Goal: Task Accomplishment & Management: Manage account settings

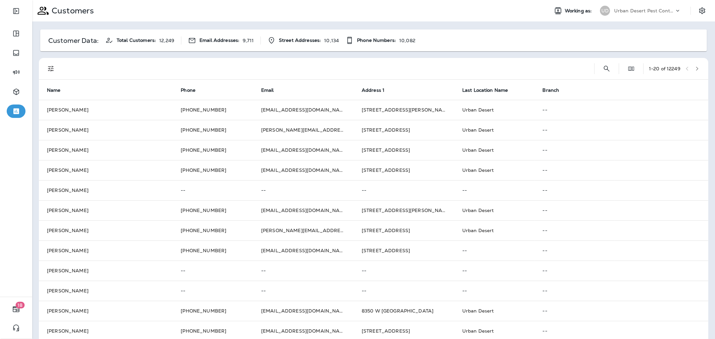
click at [645, 12] on p "Urban Desert Pest Control" at bounding box center [644, 10] width 60 height 5
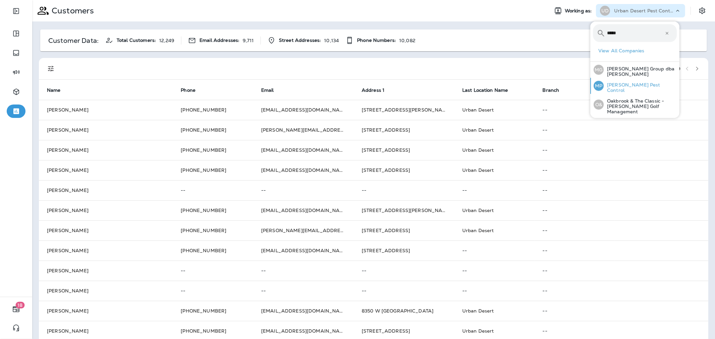
type input "*****"
click at [654, 89] on button "MP Moore Pest Control" at bounding box center [634, 86] width 89 height 16
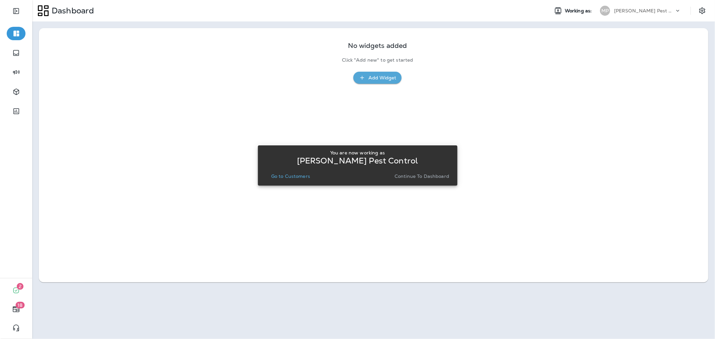
click at [427, 175] on p "Continue to Dashboard" at bounding box center [422, 176] width 55 height 5
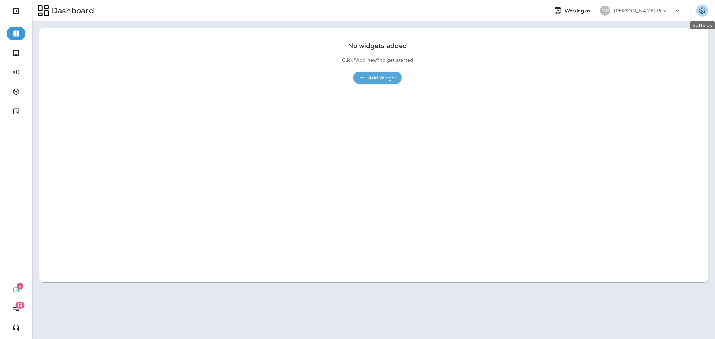
click at [702, 13] on icon "Settings" at bounding box center [702, 10] width 6 height 6
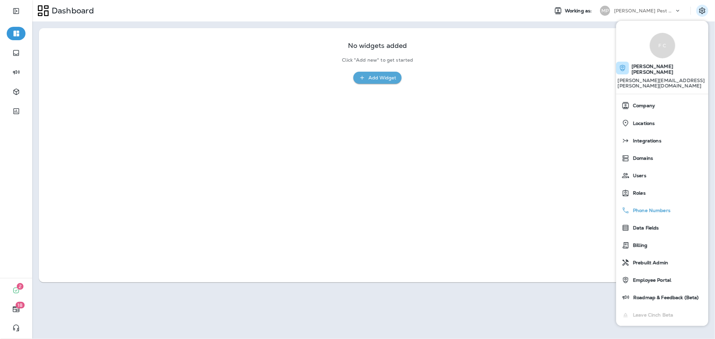
click at [656, 208] on span "Phone Numbers" at bounding box center [650, 211] width 41 height 6
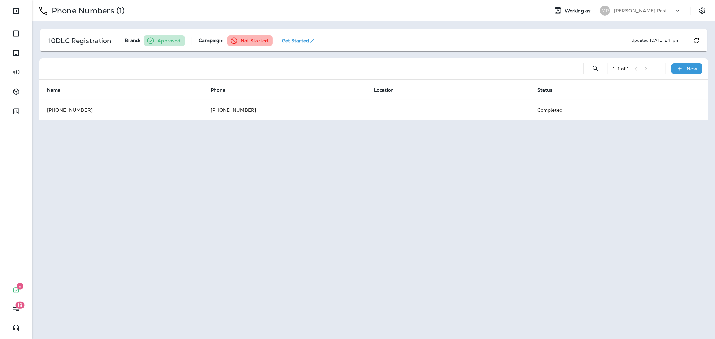
click at [328, 166] on div "Phone Numbers (1) Working as: MP Moore Pest Control 10DLC Registration Brand: A…" at bounding box center [373, 169] width 683 height 339
click at [13, 11] on icon "Expand Sidebar" at bounding box center [16, 11] width 8 height 8
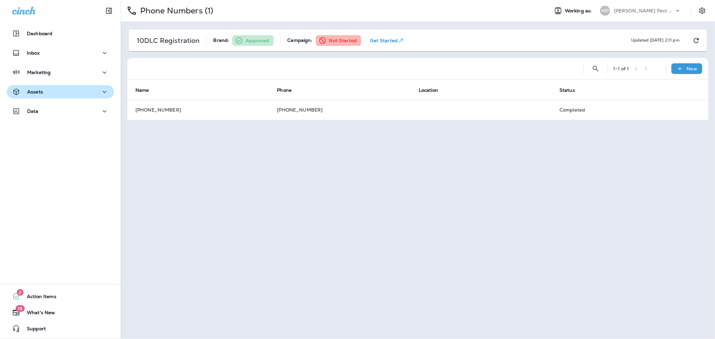
click at [66, 91] on div "Assets" at bounding box center [60, 92] width 97 height 8
click at [412, 203] on div "Phone Numbers (1) Working as: [PERSON_NAME] Pest Control 10DLC Registration Bra…" at bounding box center [418, 169] width 595 height 339
click at [82, 96] on button "Assets" at bounding box center [60, 91] width 107 height 13
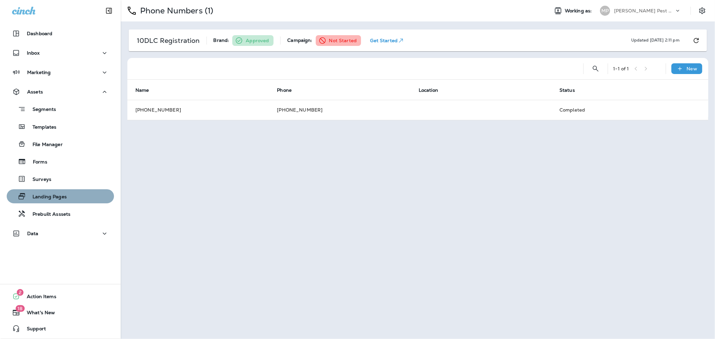
click at [61, 199] on p "Landing Pages" at bounding box center [46, 197] width 41 height 6
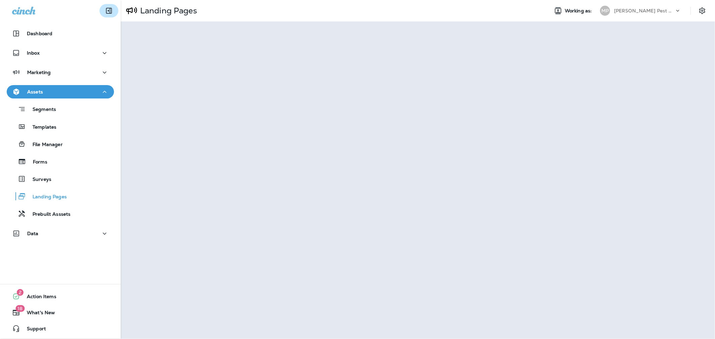
click at [100, 7] on button "Collapse Sidebar" at bounding box center [109, 10] width 19 height 13
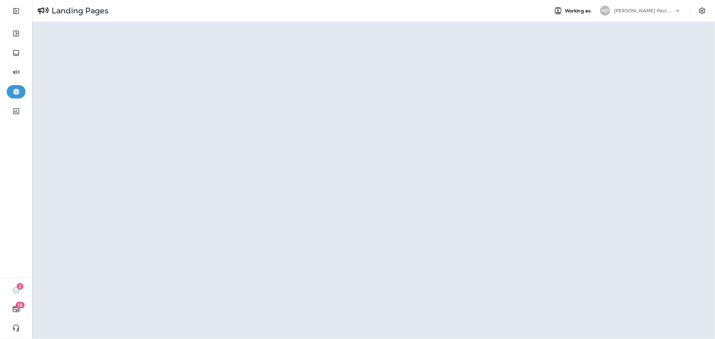
click at [628, 8] on p "Moore Pest Control" at bounding box center [644, 10] width 60 height 5
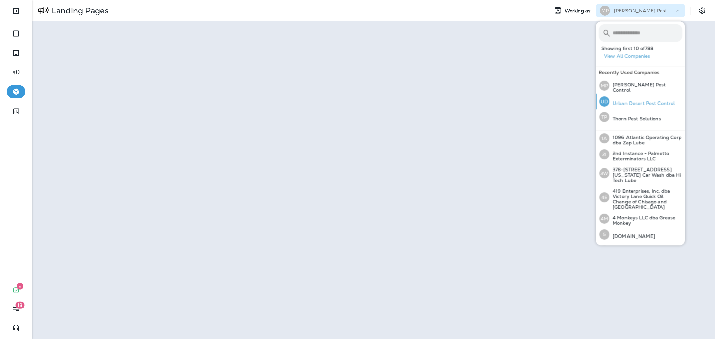
click at [643, 104] on p "Urban Desert Pest Control" at bounding box center [643, 103] width 66 height 5
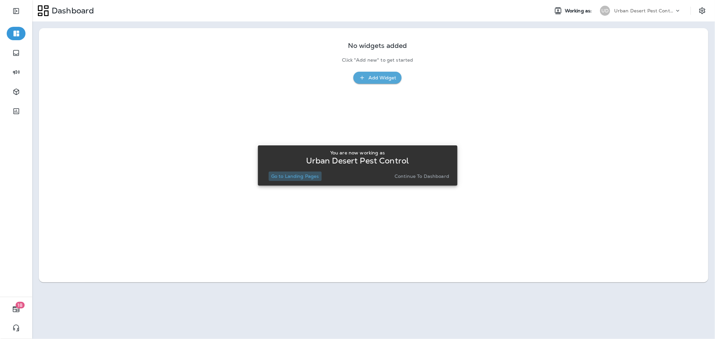
click at [299, 175] on p "Go to Landing Pages" at bounding box center [295, 176] width 48 height 5
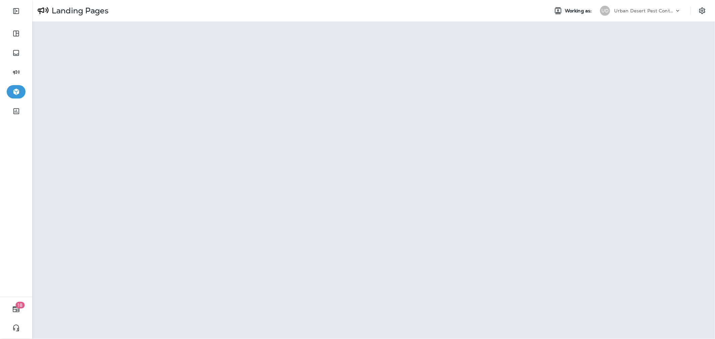
click at [641, 11] on p "Urban Desert Pest Control" at bounding box center [644, 10] width 60 height 5
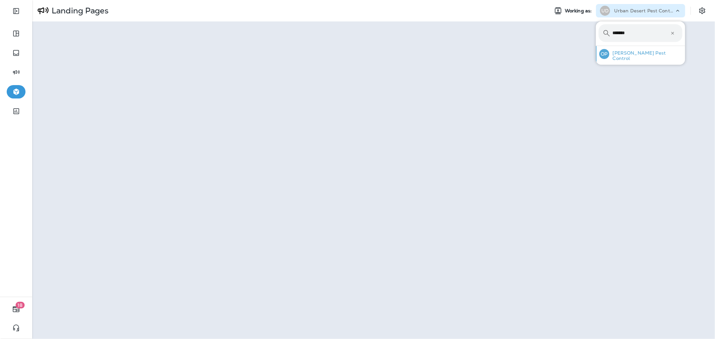
type input "*******"
click at [639, 55] on p "[PERSON_NAME] Pest Control" at bounding box center [646, 55] width 73 height 11
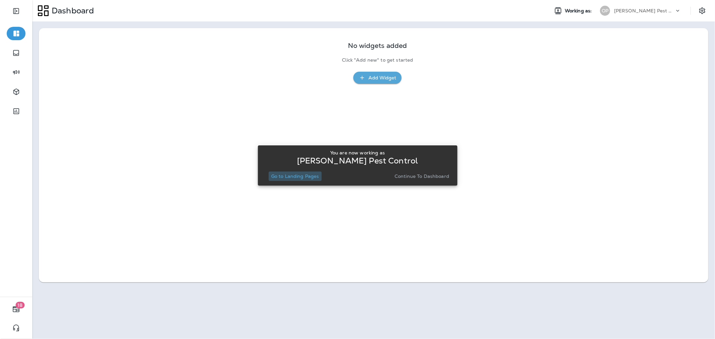
click at [304, 176] on p "Go to Landing Pages" at bounding box center [295, 176] width 48 height 5
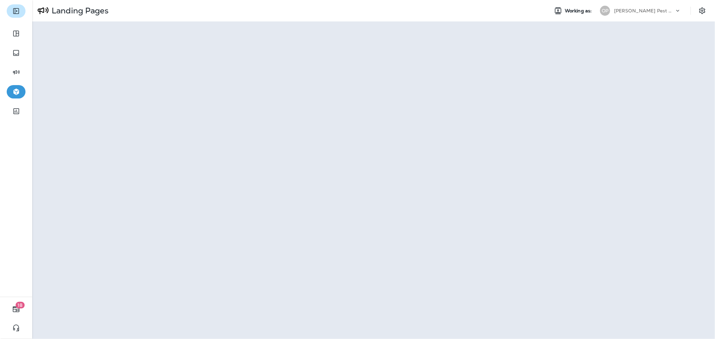
click at [14, 12] on icon "Expand Sidebar" at bounding box center [16, 11] width 8 height 8
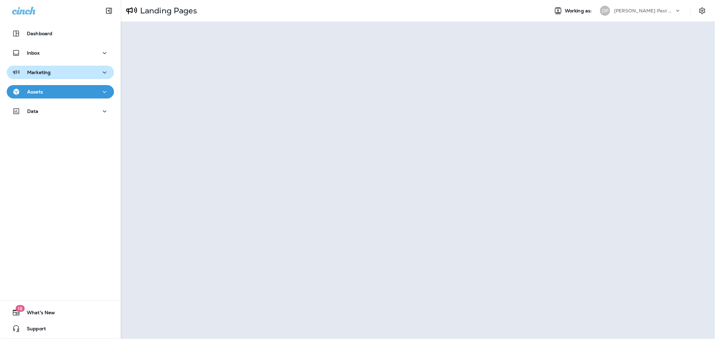
click at [49, 76] on div "Marketing" at bounding box center [31, 72] width 39 height 8
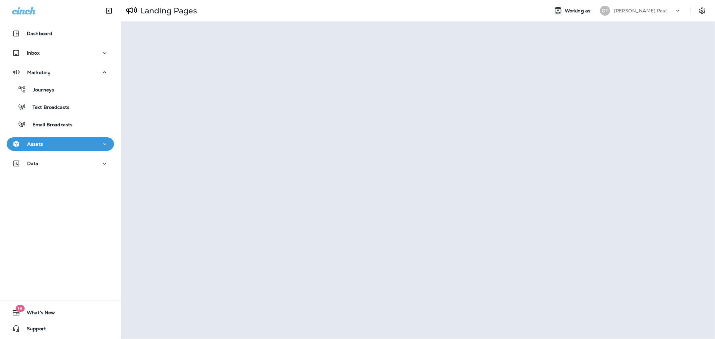
click at [54, 99] on div "Journeys Text Broadcasts Email Broadcasts" at bounding box center [60, 105] width 107 height 52
click at [61, 88] on div "Journeys" at bounding box center [60, 90] width 102 height 10
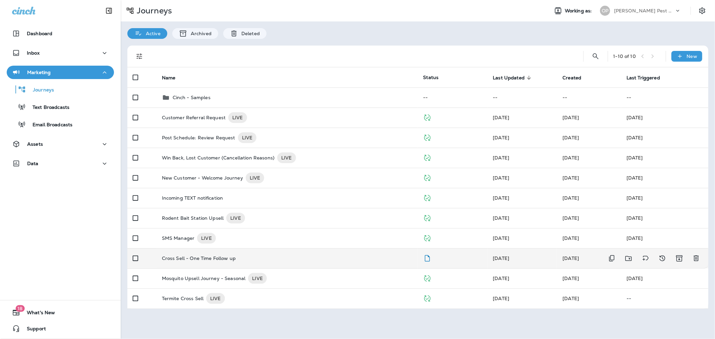
click at [283, 259] on div "Cross Sell - One Time Follow up" at bounding box center [287, 258] width 251 height 5
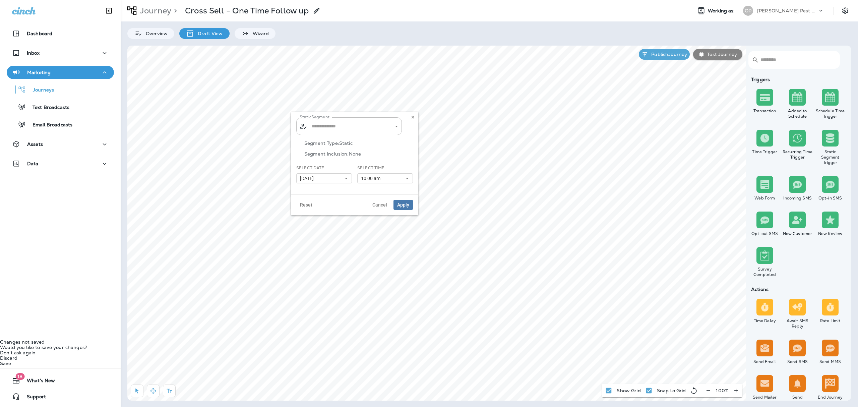
type input "**********"
click at [361, 124] on input "**********" at bounding box center [345, 126] width 70 height 12
click at [412, 115] on button at bounding box center [412, 117] width 7 height 7
type input "**********"
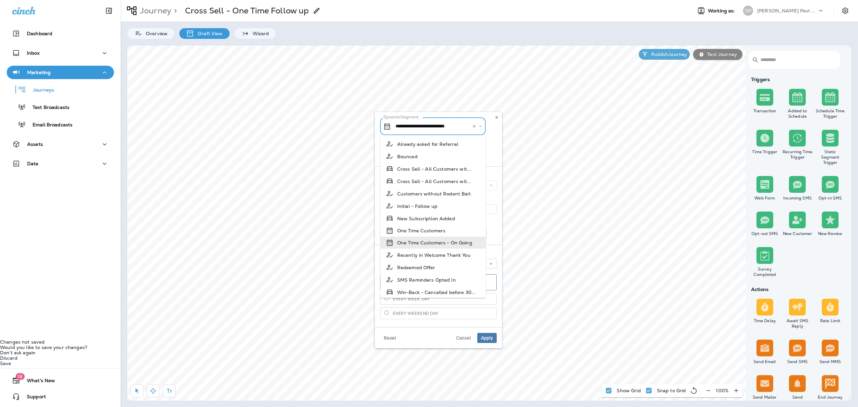
click at [412, 130] on input "**********" at bounding box center [429, 126] width 70 height 12
click at [497, 118] on icon at bounding box center [497, 117] width 4 height 4
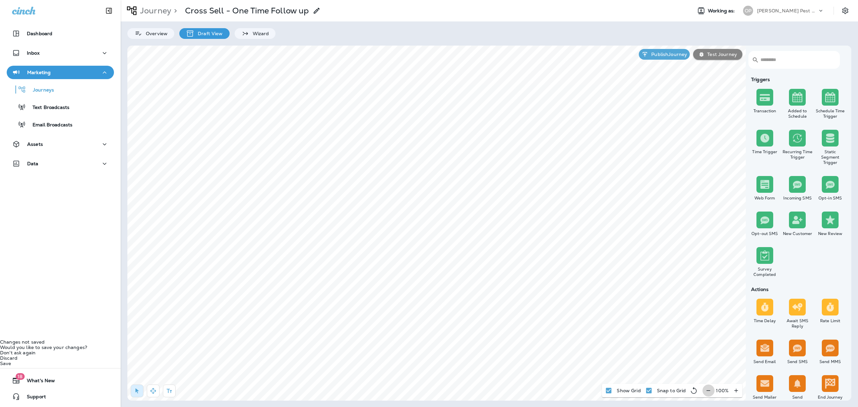
click at [709, 339] on icon "button" at bounding box center [708, 390] width 7 height 7
click at [455, 211] on p "Active, +1 more" at bounding box center [453, 209] width 36 height 5
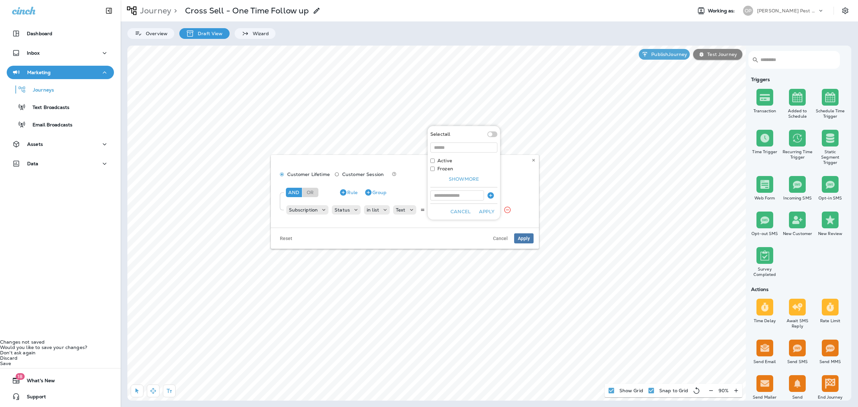
click at [455, 211] on button "Cancel" at bounding box center [460, 212] width 25 height 10
click at [532, 157] on button at bounding box center [533, 160] width 7 height 7
click at [382, 211] on icon at bounding box center [385, 210] width 7 height 7
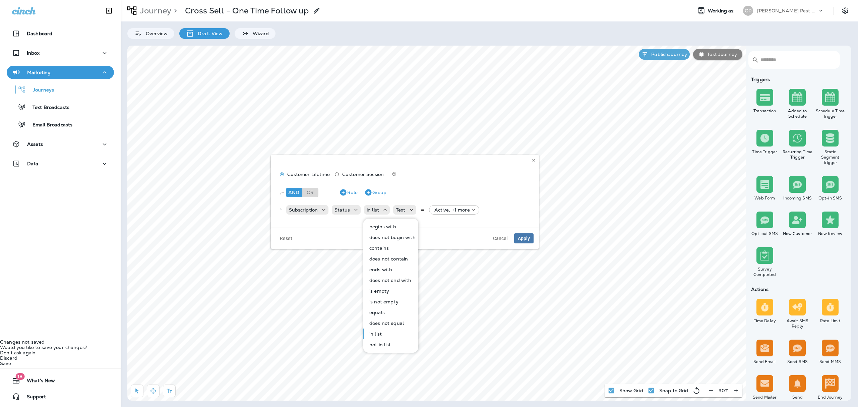
click at [388, 313] on button "equals" at bounding box center [391, 312] width 54 height 11
click at [429, 210] on p "Choose query type" at bounding box center [421, 209] width 44 height 5
click at [422, 228] on button "Text" at bounding box center [415, 226] width 39 height 11
click at [447, 206] on input "text" at bounding box center [465, 210] width 67 height 9
type input "******"
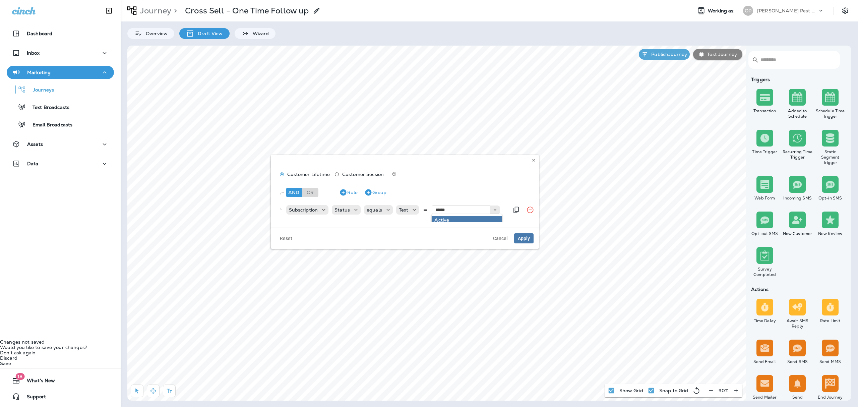
click at [447, 216] on div "Subscription Status equals Text ****** Active Frozen" at bounding box center [398, 209] width 224 height 13
drag, startPoint x: 516, startPoint y: 210, endPoint x: 510, endPoint y: 210, distance: 6.0
click at [515, 210] on icon "Duplicate Rule" at bounding box center [516, 210] width 8 height 8
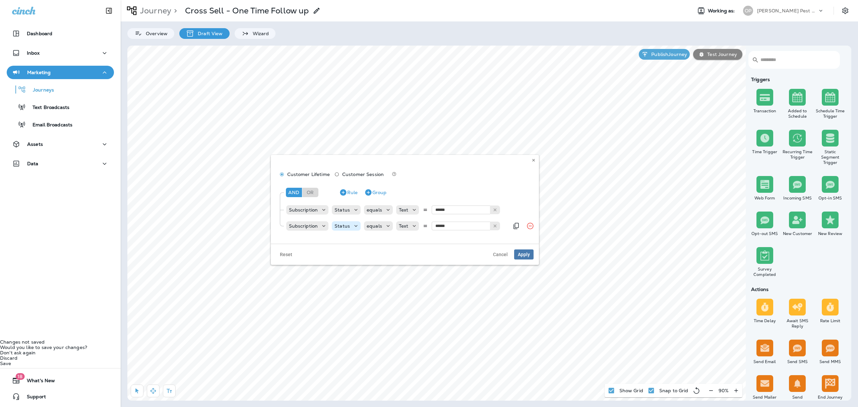
click at [352, 222] on div "Status" at bounding box center [346, 225] width 29 height 9
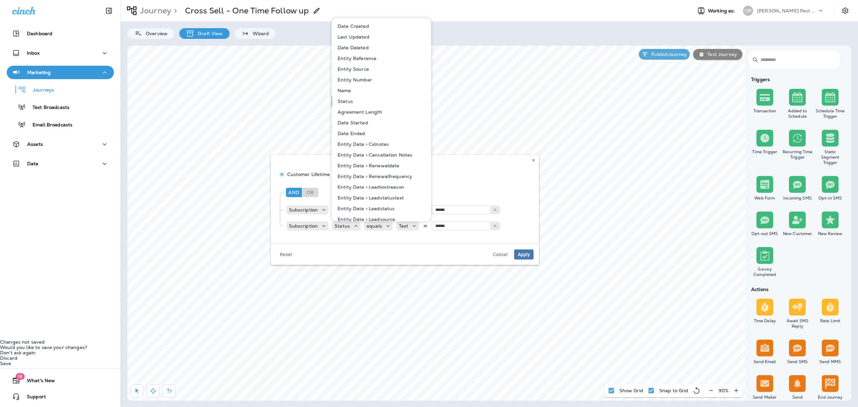
click at [360, 91] on button "Name" at bounding box center [381, 90] width 99 height 11
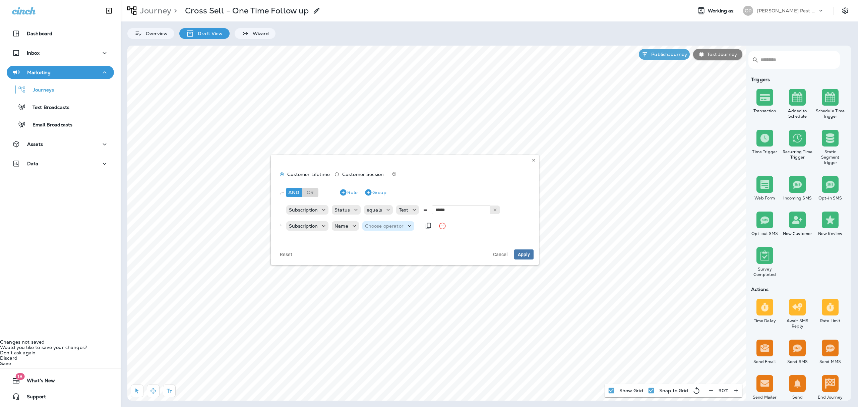
click at [408, 222] on div "Choose operator" at bounding box center [388, 225] width 52 height 9
click at [396, 260] on button "contains" at bounding box center [390, 264] width 54 height 11
click at [408, 226] on p "Choose query type" at bounding box center [423, 225] width 44 height 5
click at [408, 238] on button "Text" at bounding box center [418, 242] width 39 height 11
click at [438, 226] on input "text" at bounding box center [467, 226] width 67 height 9
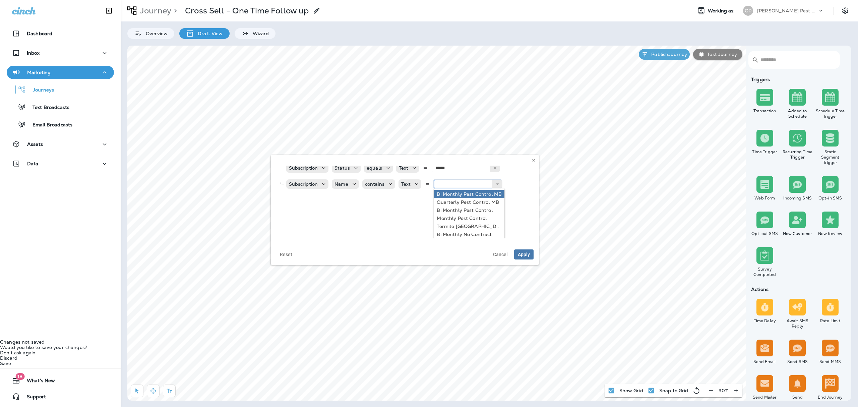
scroll to position [59, 0]
click at [458, 265] on div "Reset Cancel Apply" at bounding box center [405, 254] width 268 height 21
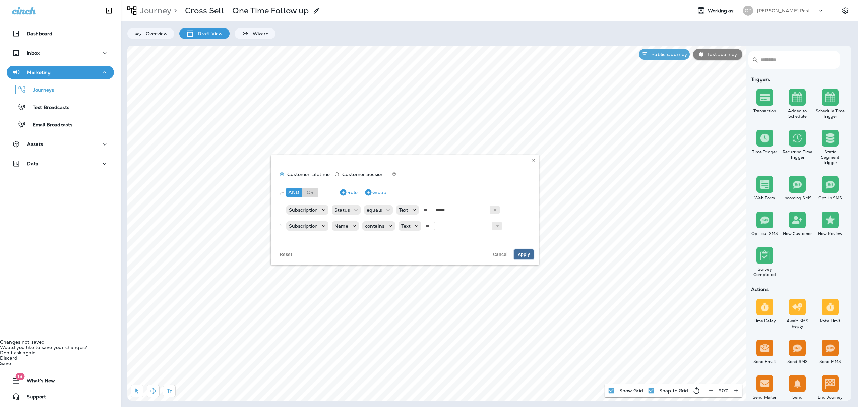
click at [522, 257] on span "Apply" at bounding box center [524, 254] width 12 height 5
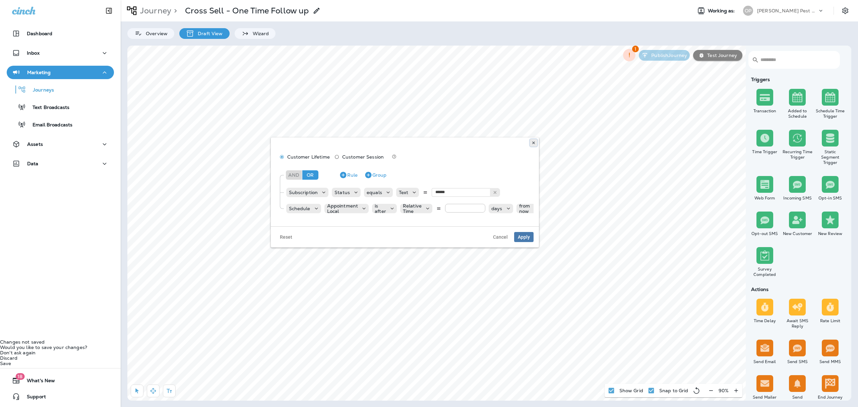
click at [534, 142] on icon at bounding box center [534, 143] width 4 height 4
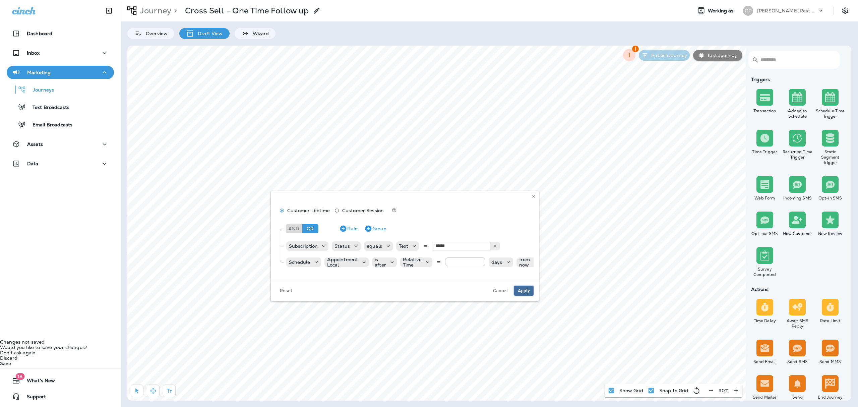
click at [529, 293] on span "Apply" at bounding box center [524, 290] width 12 height 5
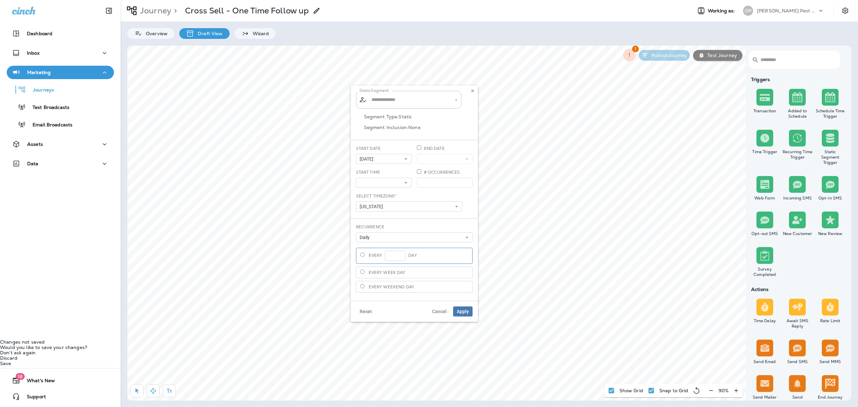
type input "**********"
click at [474, 88] on button at bounding box center [472, 90] width 7 height 7
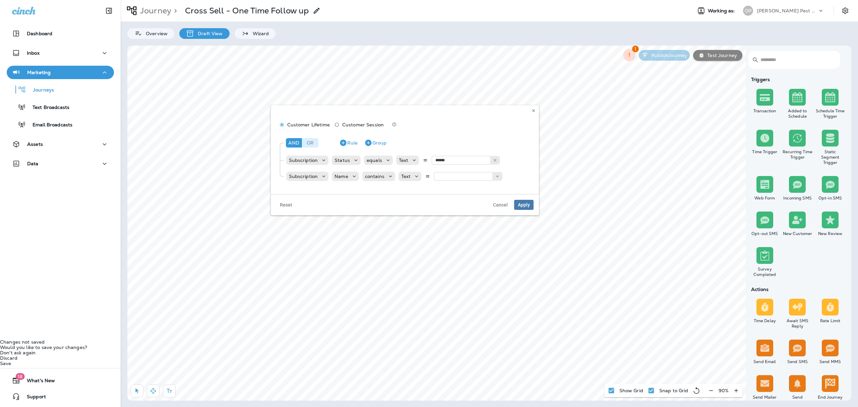
click at [311, 146] on div "Or" at bounding box center [310, 142] width 16 height 9
click at [460, 180] on input "text" at bounding box center [467, 176] width 67 height 9
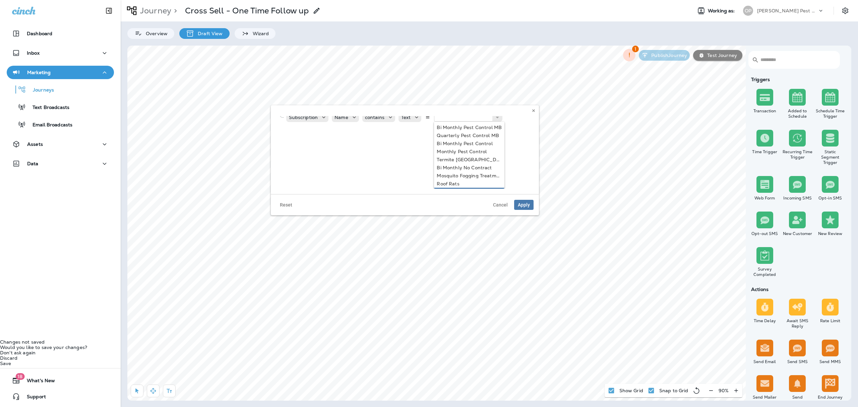
click at [420, 211] on div "Reset Cancel Apply" at bounding box center [405, 204] width 268 height 21
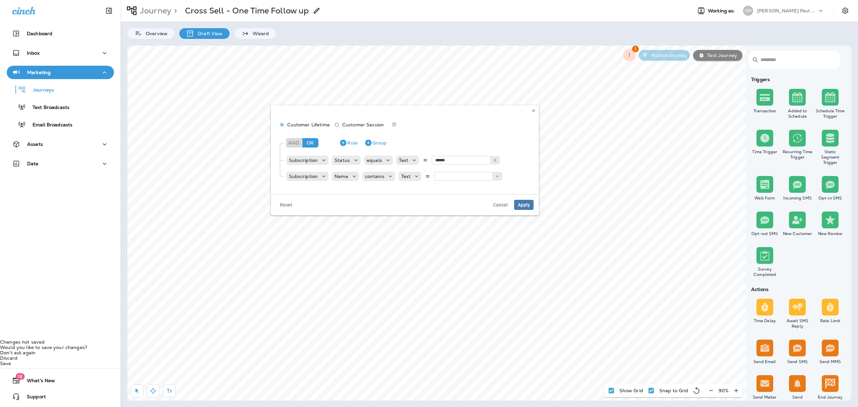
scroll to position [0, 5]
click at [524, 175] on icon "Remove Rule" at bounding box center [528, 176] width 8 height 8
click at [289, 145] on div "And" at bounding box center [292, 142] width 16 height 9
click at [526, 191] on span "Apply" at bounding box center [524, 188] width 12 height 5
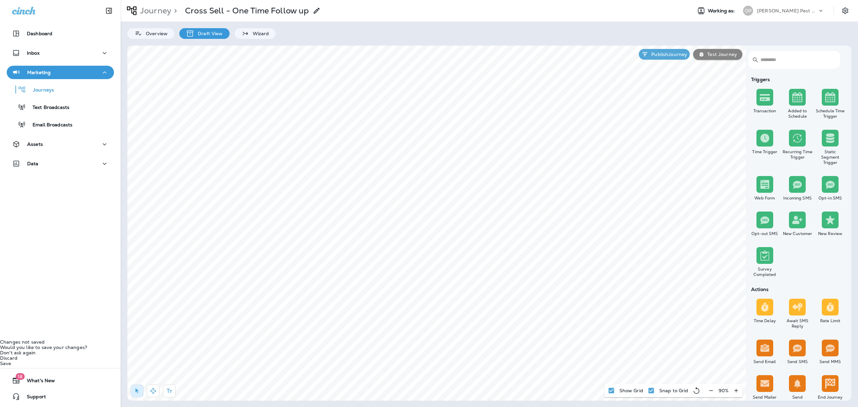
click at [715, 11] on p "[PERSON_NAME] Pest Control" at bounding box center [787, 10] width 60 height 5
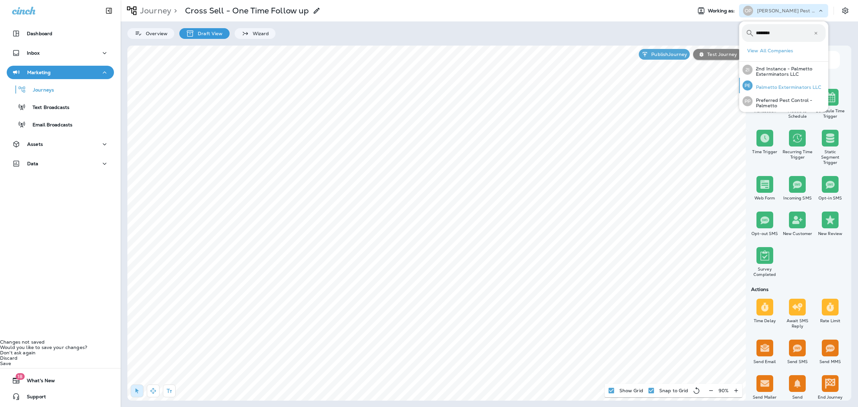
type input "********"
click at [715, 90] on p "Palmetto Exterminators LLC" at bounding box center [787, 87] width 69 height 5
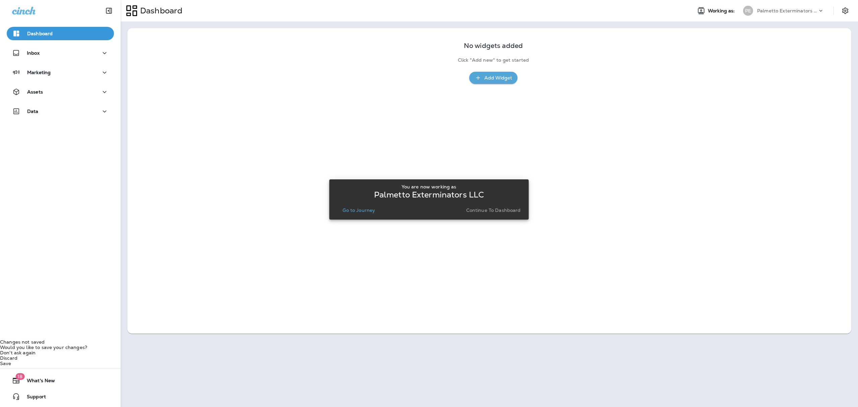
click at [357, 207] on button "Go to Journey" at bounding box center [359, 210] width 38 height 9
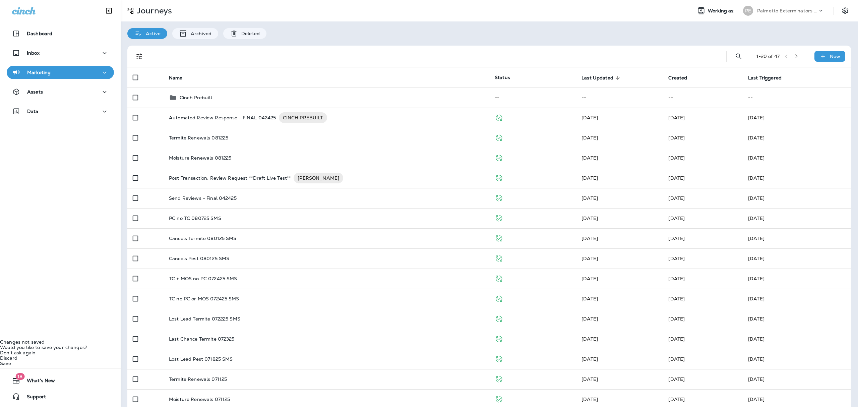
click at [78, 67] on button "Marketing" at bounding box center [60, 72] width 107 height 13
click at [66, 90] on div "Journeys" at bounding box center [60, 90] width 102 height 10
click at [715, 10] on p "Palmetto Exterminators LLC" at bounding box center [787, 10] width 60 height 5
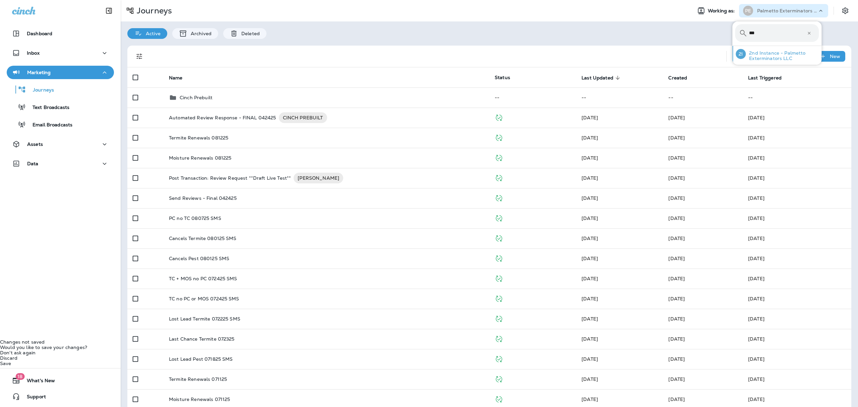
type input "***"
click at [715, 53] on p "2nd Instance - Palmetto Exterminators LLC" at bounding box center [782, 55] width 73 height 11
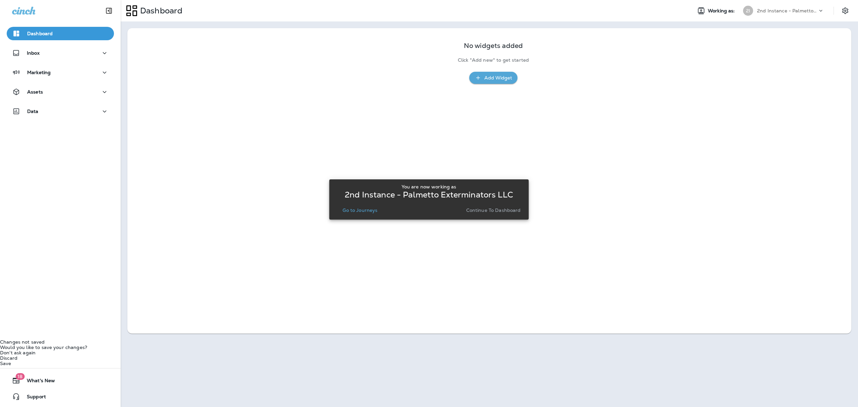
click at [368, 216] on div "You are now working as 2nd Instance - Palmetto Exterminators LLC Go to Journeys…" at bounding box center [429, 199] width 189 height 36
click at [366, 211] on p "Go to Journeys" at bounding box center [360, 210] width 35 height 5
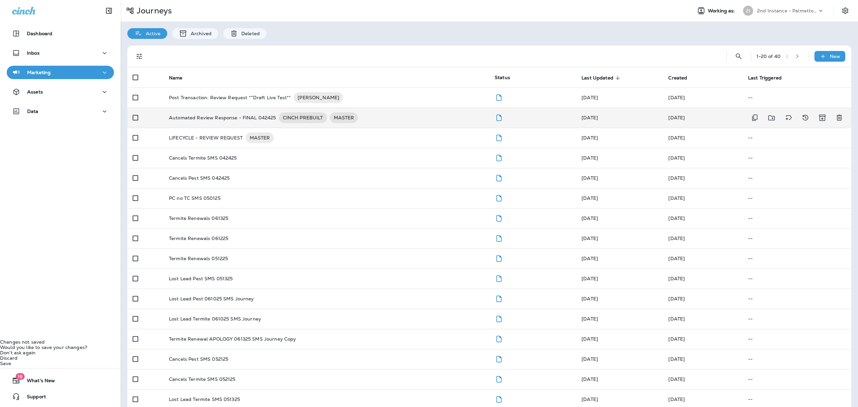
click at [526, 119] on td at bounding box center [533, 118] width 87 height 20
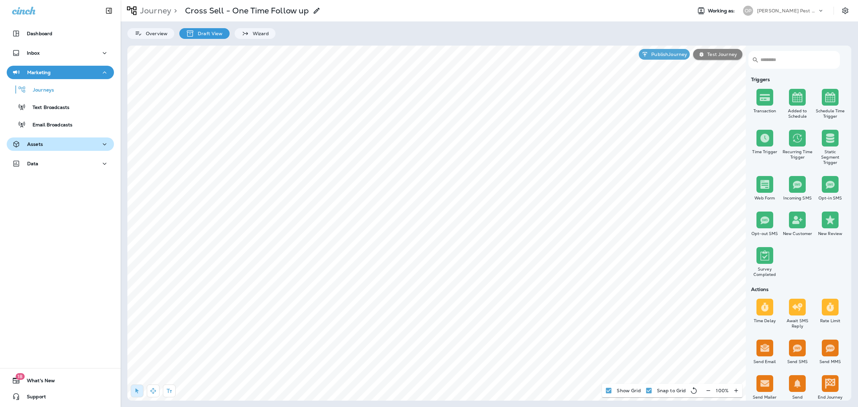
click at [62, 145] on div "Assets" at bounding box center [60, 144] width 97 height 8
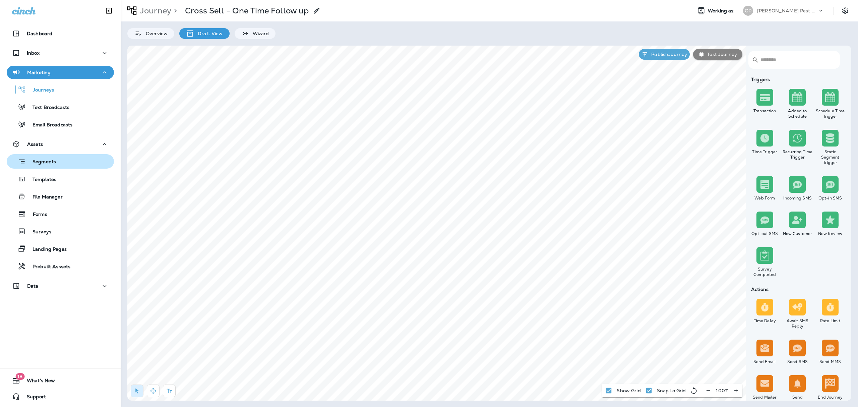
click at [52, 163] on p "Segments" at bounding box center [41, 162] width 30 height 7
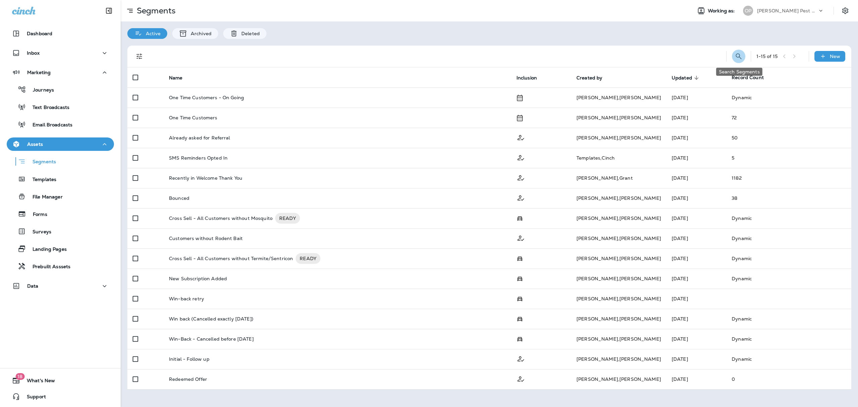
click at [734, 53] on button "Search Segments" at bounding box center [738, 56] width 13 height 13
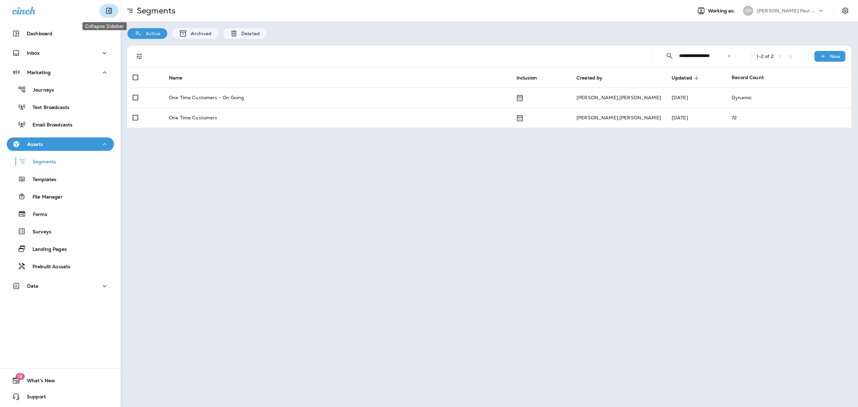
type input "**********"
click at [105, 7] on icon "Collapse Sidebar" at bounding box center [109, 11] width 8 height 8
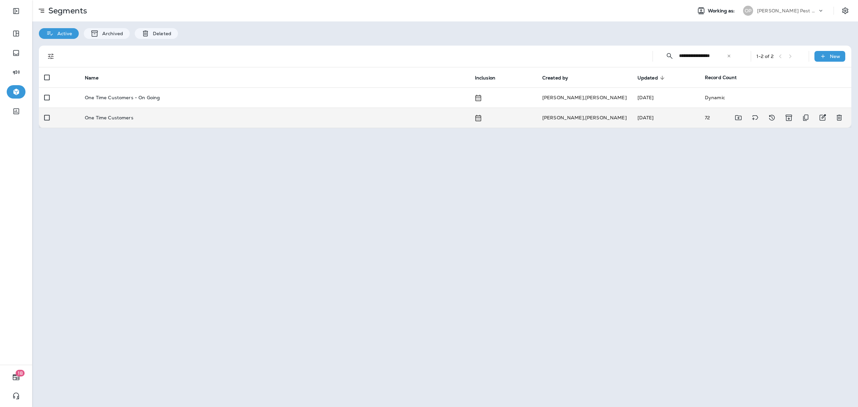
click at [248, 117] on div "One Time Customers" at bounding box center [275, 117] width 380 height 5
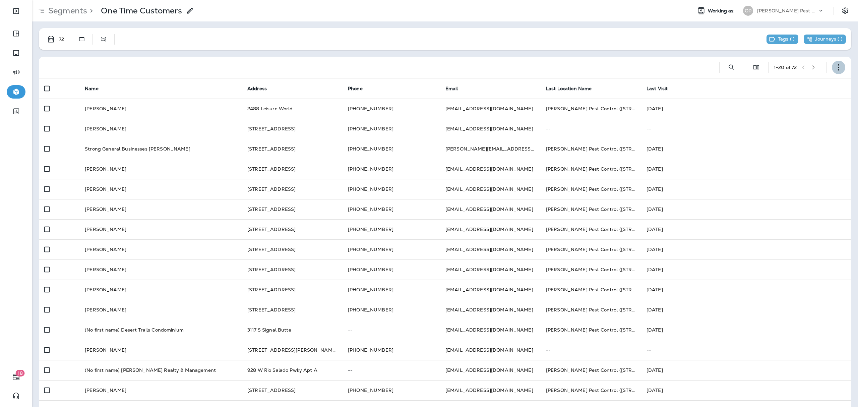
click at [836, 65] on icon "button" at bounding box center [839, 67] width 7 height 7
click at [797, 87] on p "Edit Segment" at bounding box center [788, 84] width 35 height 5
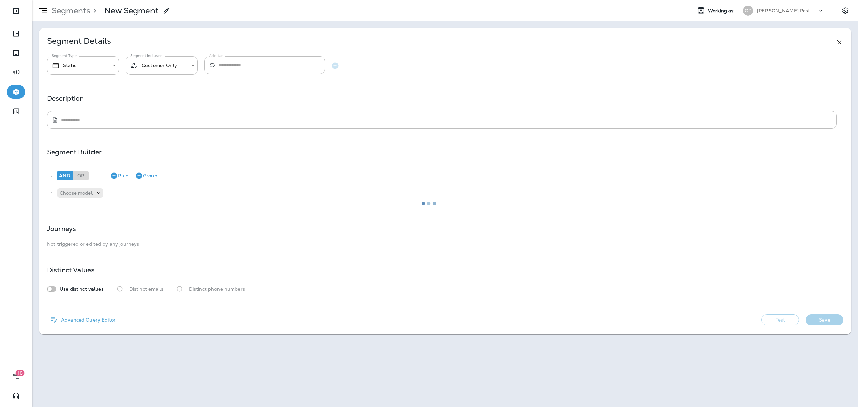
type input "********"
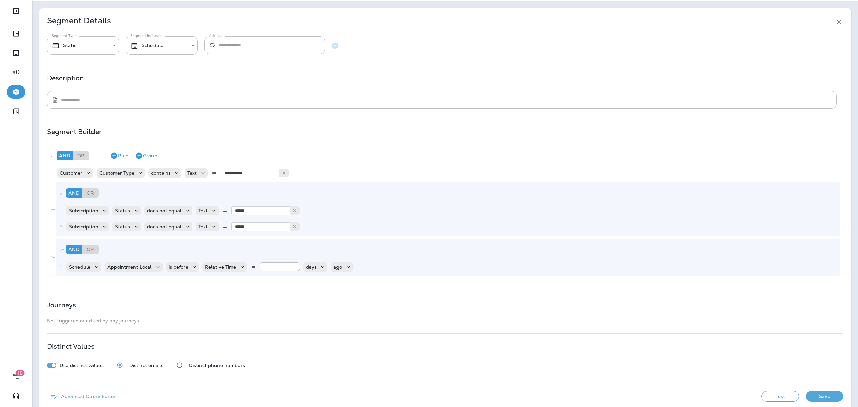
scroll to position [31, 0]
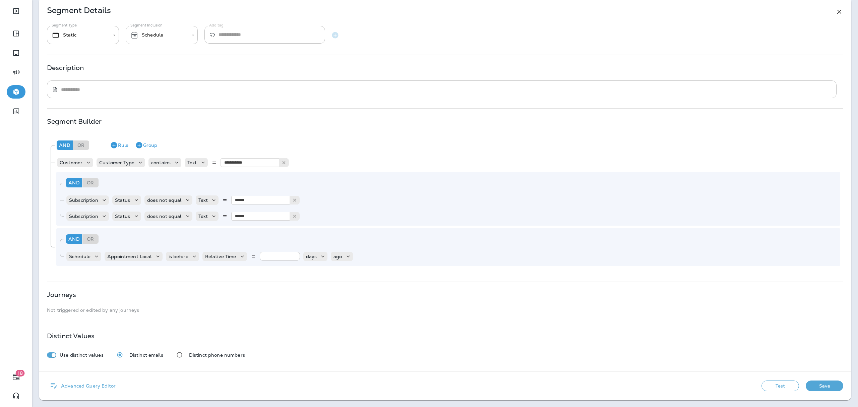
click at [266, 313] on div "**********" at bounding box center [445, 185] width 813 height 374
click at [191, 179] on icon "Remove Group" at bounding box center [192, 183] width 8 height 8
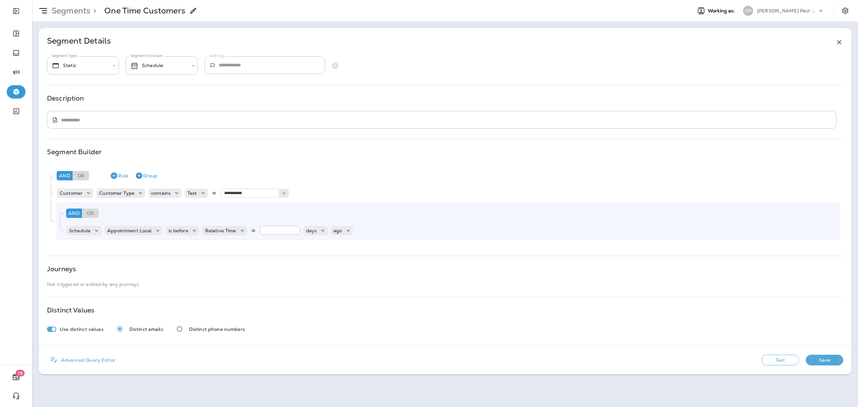
scroll to position [0, 0]
click at [793, 363] on button "Test" at bounding box center [781, 360] width 38 height 11
click at [733, 358] on button "Get Total" at bounding box center [733, 360] width 44 height 11
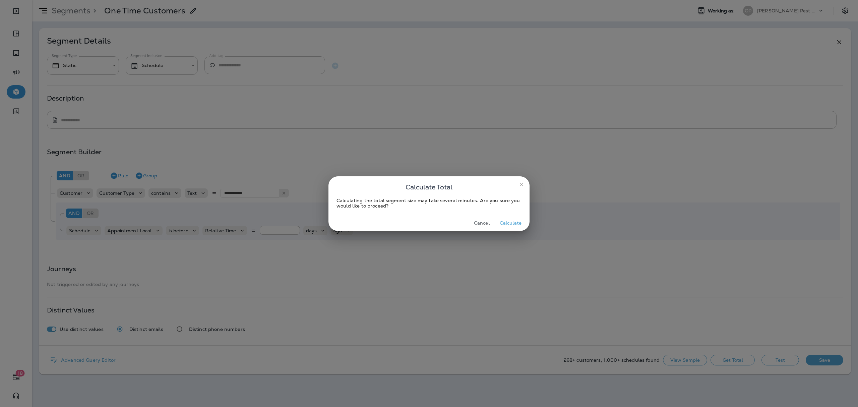
click at [507, 220] on button "Calculate" at bounding box center [510, 223] width 27 height 10
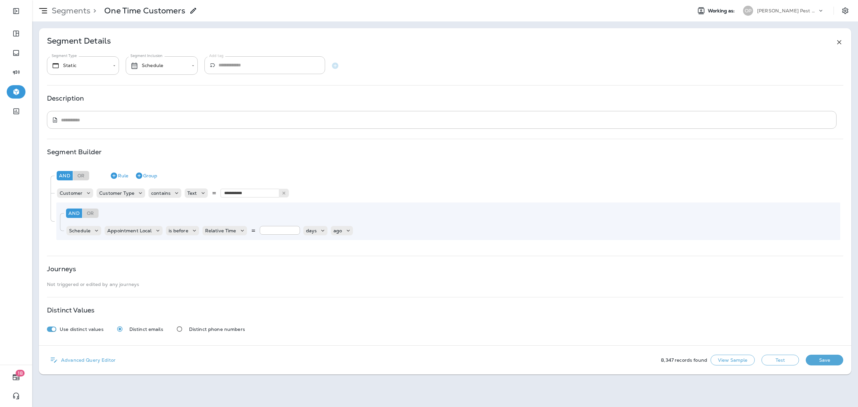
click at [735, 357] on button "View Sample" at bounding box center [733, 360] width 44 height 11
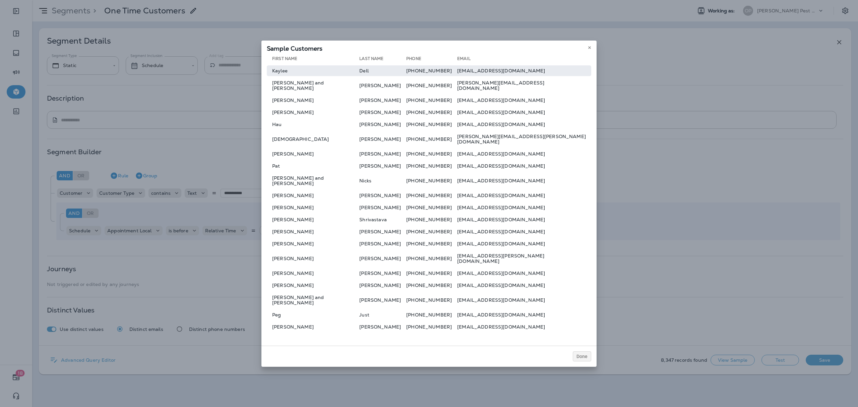
click at [282, 76] on td "Kaylee" at bounding box center [313, 70] width 93 height 11
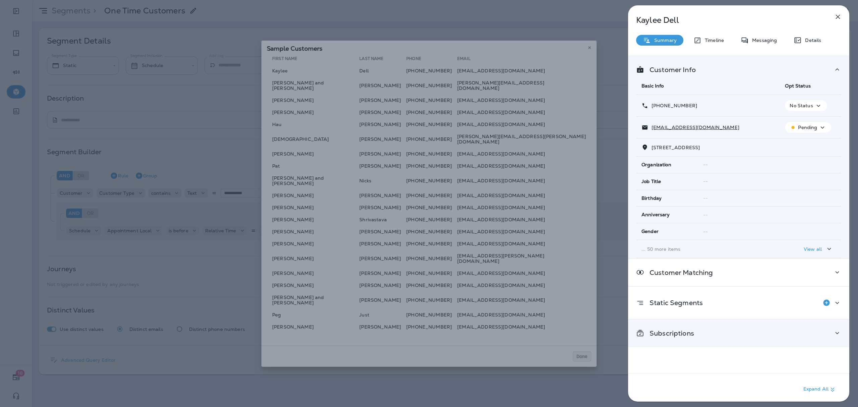
click at [726, 343] on div "Subscriptions" at bounding box center [738, 333] width 221 height 27
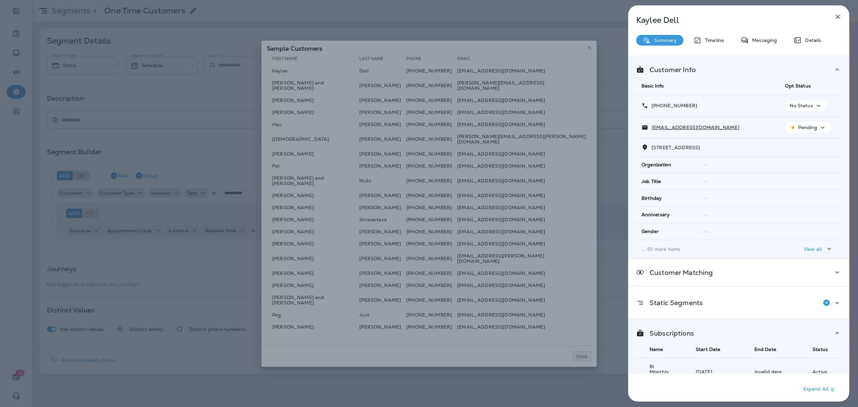
scroll to position [14, 0]
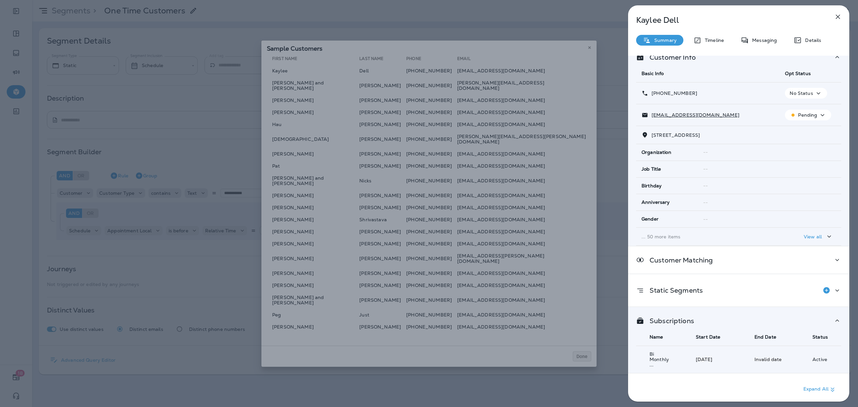
click at [377, 68] on div "[PERSON_NAME] Summary Timeline Messaging Details Customer Info Basic Info Opt S…" at bounding box center [429, 203] width 858 height 407
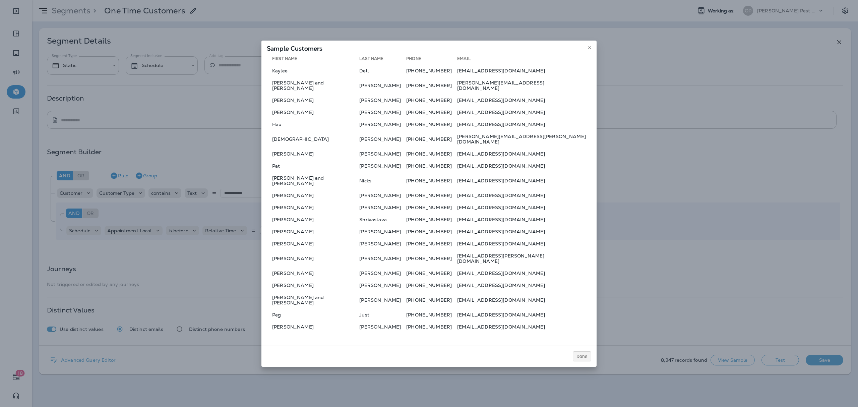
click at [317, 94] on td "[PERSON_NAME] and [PERSON_NAME]" at bounding box center [313, 85] width 93 height 16
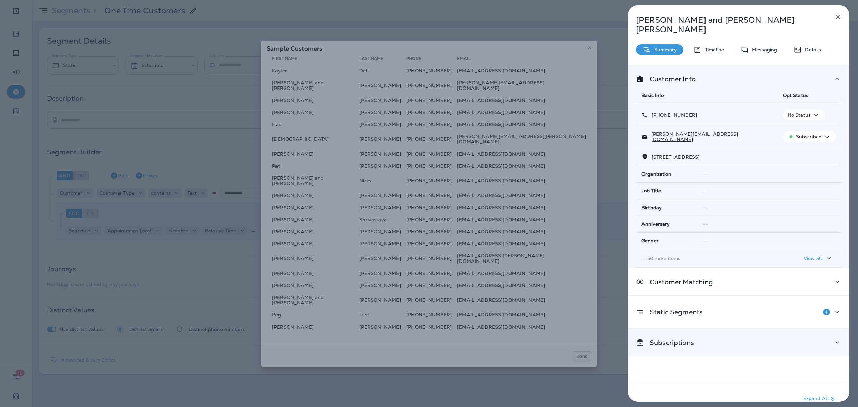
click at [679, 340] on p "Subscriptions" at bounding box center [669, 342] width 50 height 5
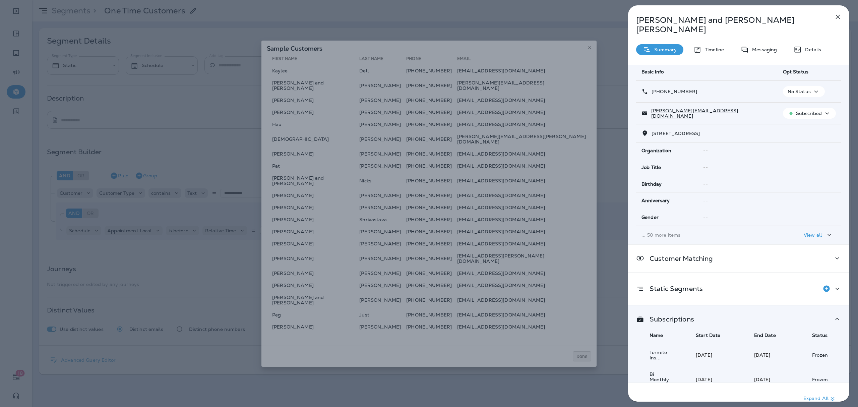
scroll to position [36, 0]
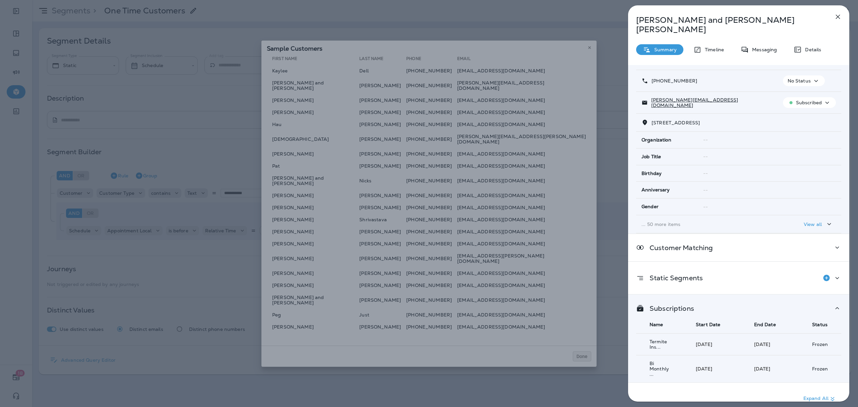
click at [375, 345] on div "[PERSON_NAME] and [PERSON_NAME] Summary Timeline Messaging Details Customer Inf…" at bounding box center [429, 203] width 858 height 407
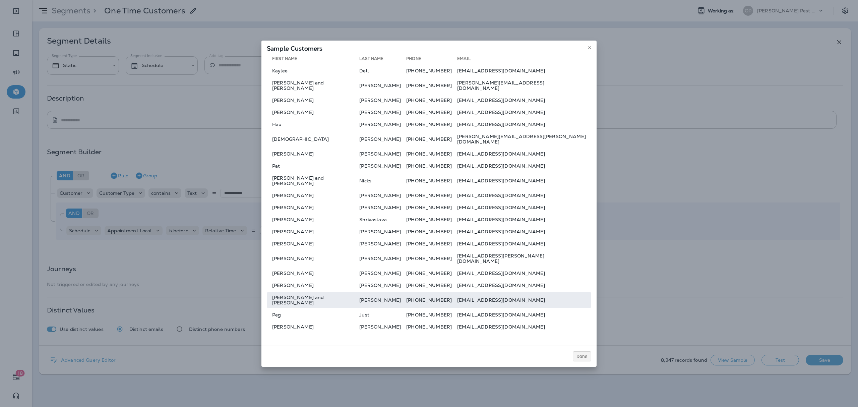
click at [389, 294] on td "[PERSON_NAME]" at bounding box center [382, 300] width 47 height 16
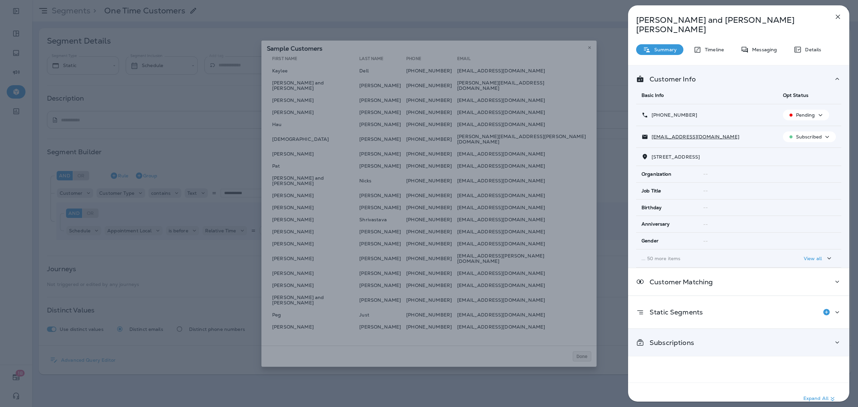
click at [750, 330] on div "Subscriptions" at bounding box center [738, 342] width 221 height 27
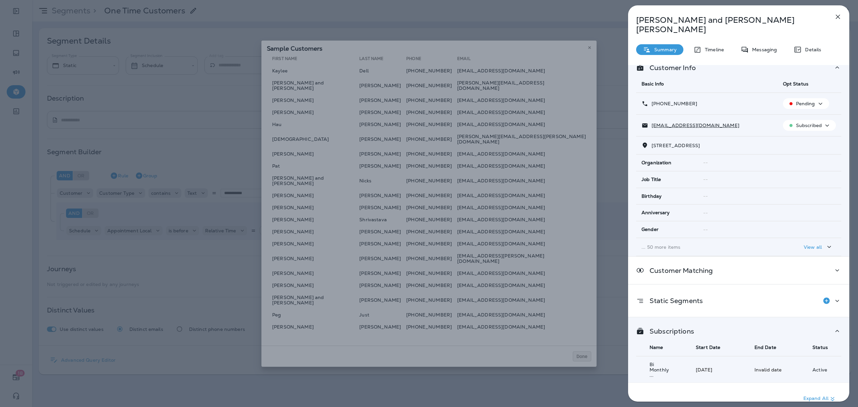
scroll to position [14, 0]
click at [492, 274] on div "[PERSON_NAME] and [PERSON_NAME] Summary Timeline Messaging Details Customer Inf…" at bounding box center [429, 203] width 858 height 407
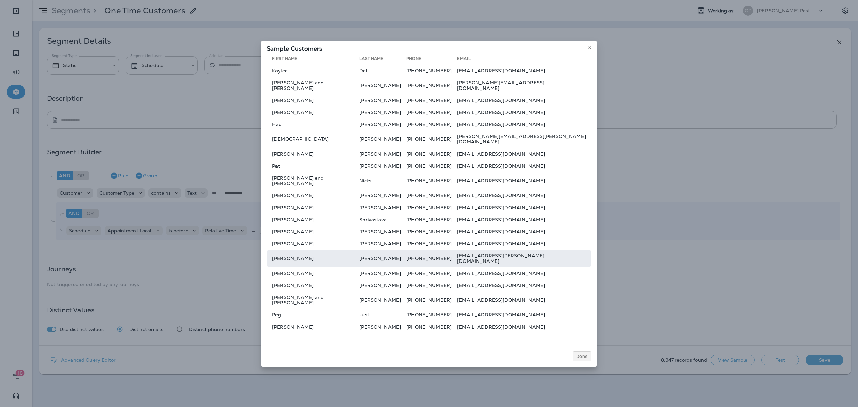
click at [476, 251] on td "[EMAIL_ADDRESS][PERSON_NAME][DOMAIN_NAME]" at bounding box center [524, 258] width 134 height 16
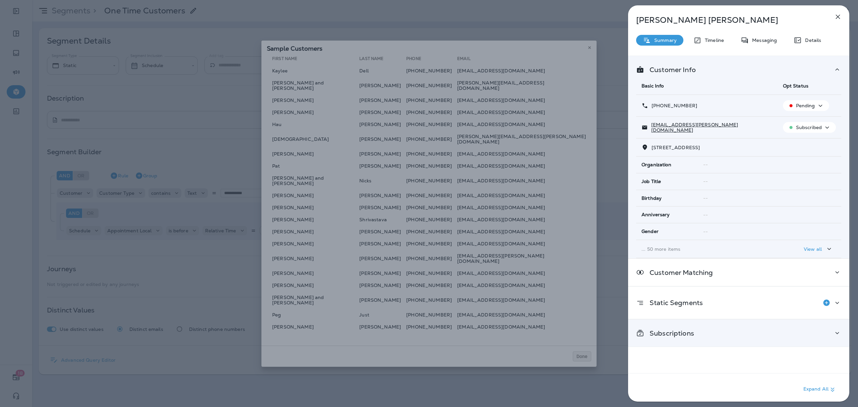
click at [758, 337] on div "Subscriptions" at bounding box center [738, 333] width 205 height 8
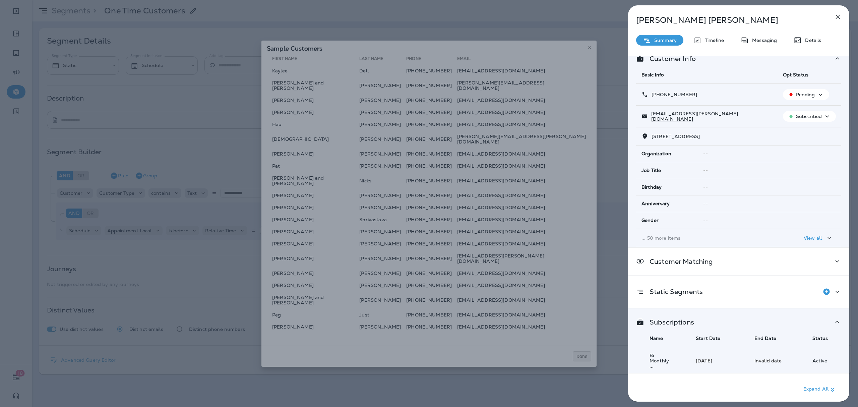
scroll to position [14, 0]
click at [511, 337] on div "[PERSON_NAME] Summary Timeline Messaging Details Customer Info Basic Info Opt S…" at bounding box center [429, 203] width 858 height 407
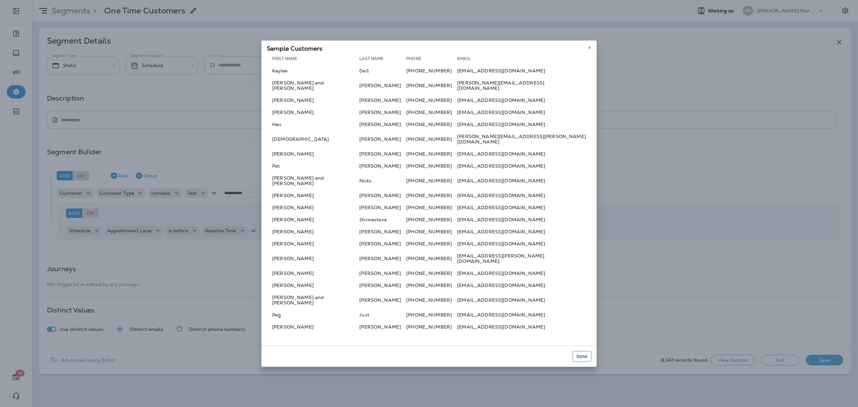
click at [584, 354] on span "Done" at bounding box center [582, 356] width 11 height 5
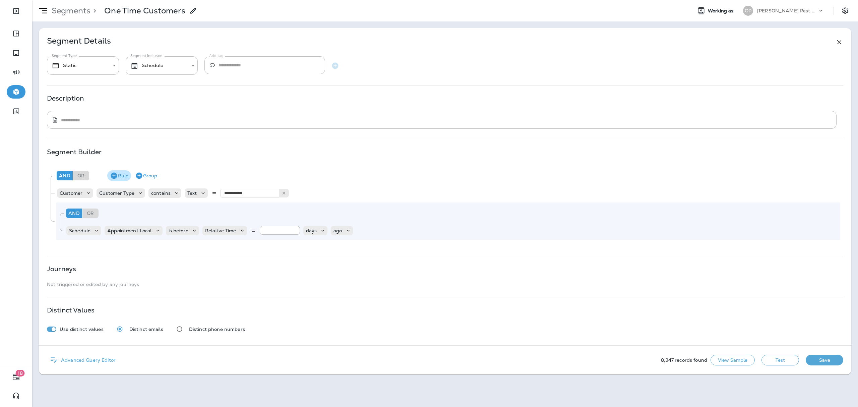
click at [117, 176] on icon "button" at bounding box center [114, 176] width 6 height 6
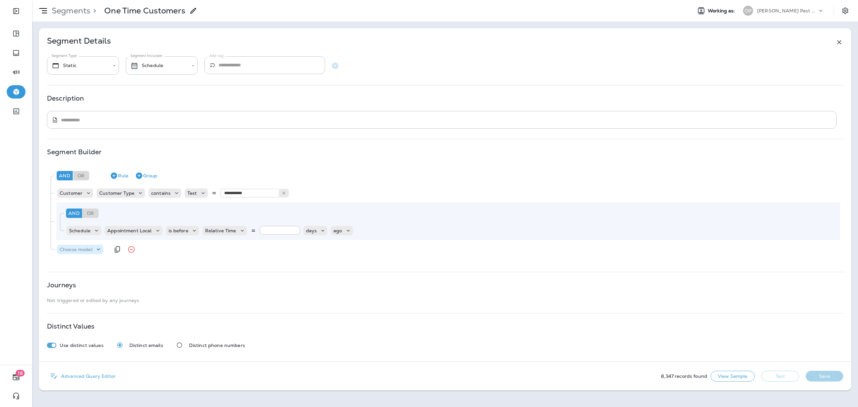
click at [91, 251] on p "Choose model" at bounding box center [76, 249] width 33 height 5
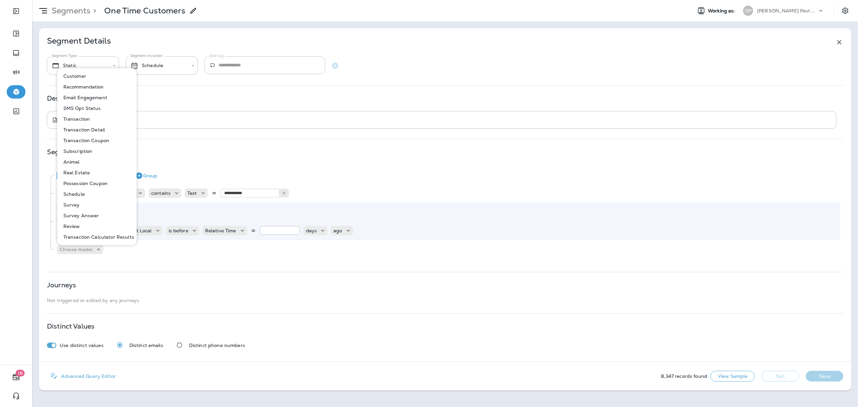
click at [103, 151] on button "Subscription" at bounding box center [97, 151] width 79 height 11
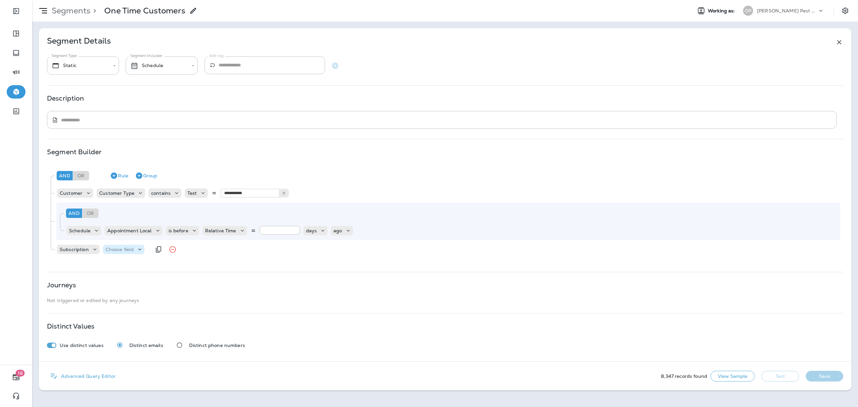
click at [130, 254] on div "Choose field" at bounding box center [124, 249] width 42 height 9
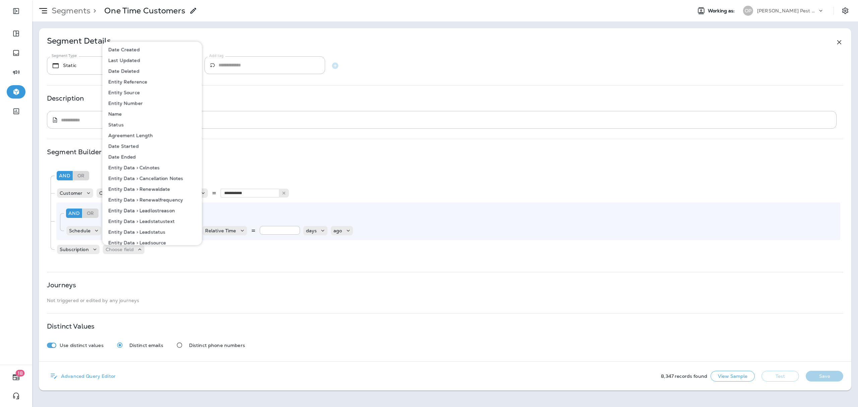
click at [149, 125] on button "Status" at bounding box center [152, 124] width 99 height 11
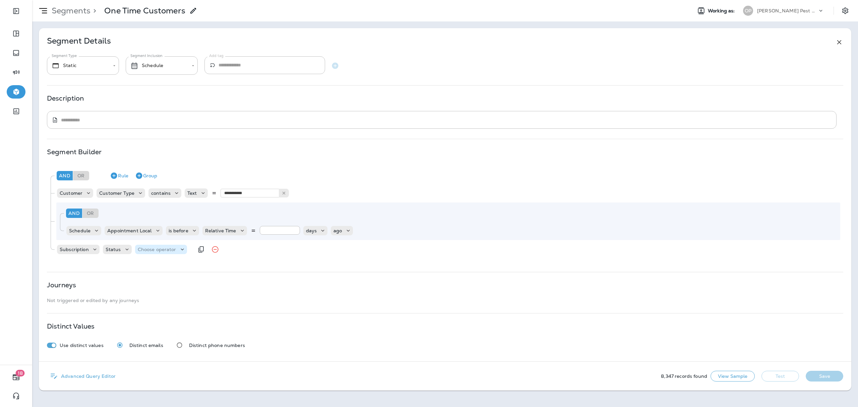
click at [157, 252] on div "Choose operator" at bounding box center [161, 249] width 52 height 7
click at [165, 288] on button "contains" at bounding box center [162, 288] width 54 height 11
click at [193, 254] on div "Choose query type" at bounding box center [199, 249] width 57 height 9
drag, startPoint x: 192, startPoint y: 269, endPoint x: 211, endPoint y: 261, distance: 20.0
click at [192, 269] on button "Text" at bounding box center [190, 266] width 39 height 11
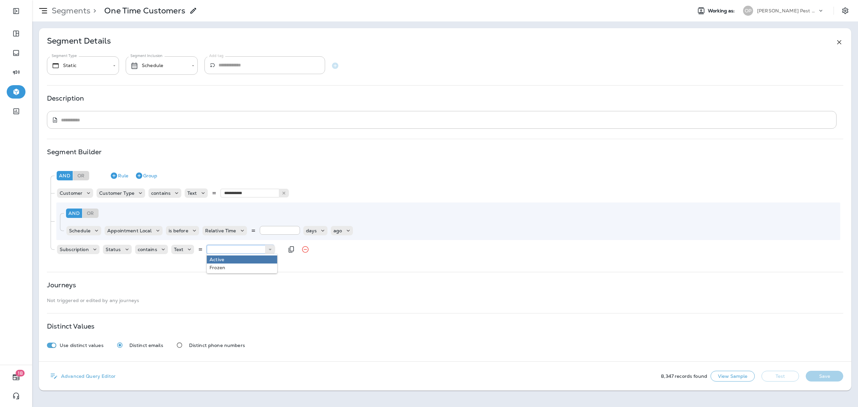
click at [235, 247] on input "text" at bounding box center [240, 249] width 67 height 9
click at [235, 261] on div "**********" at bounding box center [445, 213] width 797 height 97
type input "******"
click at [784, 374] on button "Test" at bounding box center [781, 376] width 38 height 11
click at [720, 373] on button "Get Total" at bounding box center [733, 376] width 44 height 11
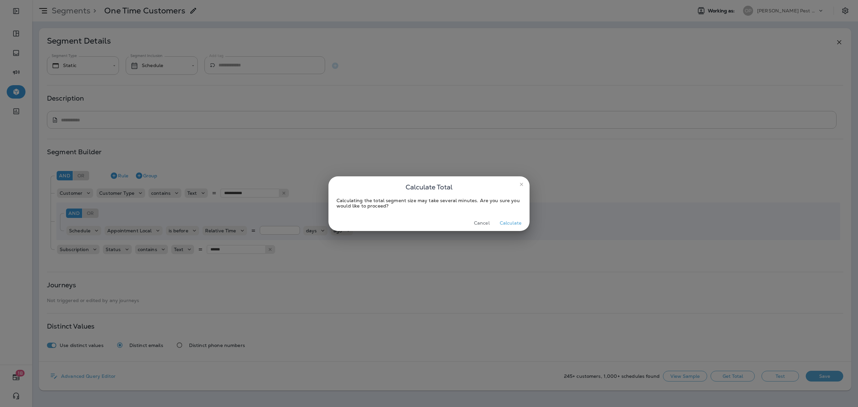
click at [516, 223] on button "Calculate" at bounding box center [510, 223] width 27 height 10
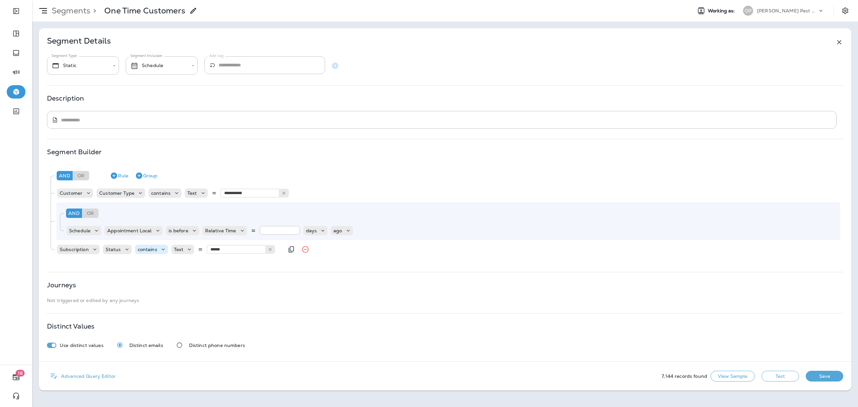
click at [154, 249] on p "contains" at bounding box center [147, 249] width 19 height 5
click at [174, 293] on button "does not contain" at bounding box center [162, 298] width 54 height 11
click at [211, 249] on p "Choose query type" at bounding box center [215, 249] width 44 height 5
click at [211, 262] on button "Text" at bounding box center [209, 266] width 39 height 11
click at [243, 250] on input "text" at bounding box center [259, 249] width 67 height 9
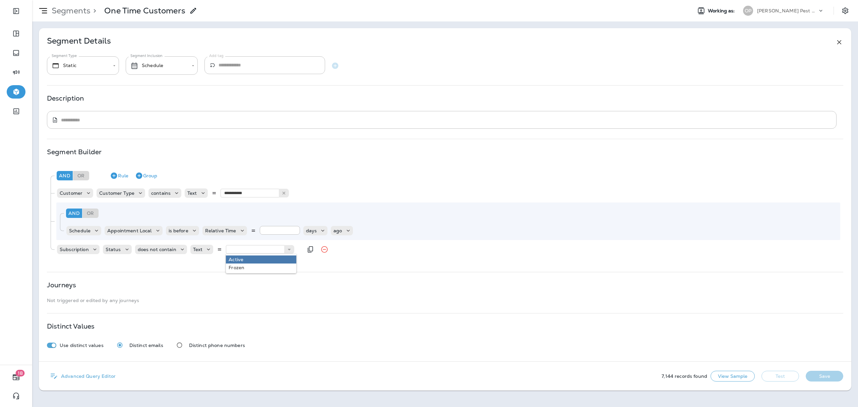
type input "******"
click at [246, 262] on div "**********" at bounding box center [445, 213] width 797 height 97
click at [786, 380] on button "Test" at bounding box center [781, 376] width 38 height 11
click at [742, 377] on button "Get Total" at bounding box center [733, 376] width 44 height 11
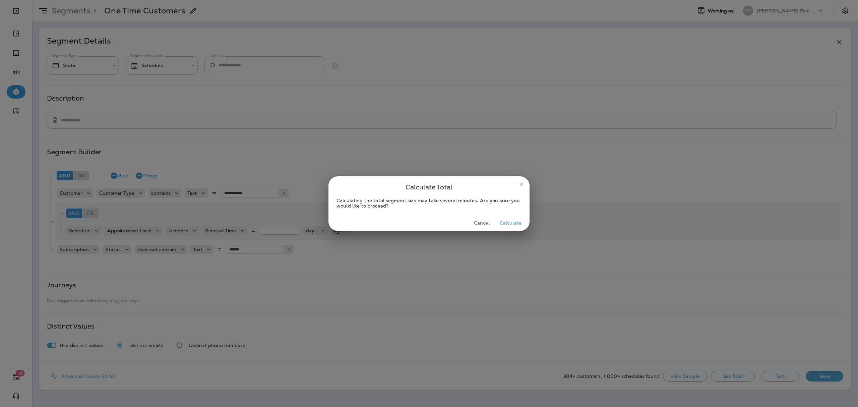
click at [509, 219] on button "Calculate" at bounding box center [510, 223] width 27 height 10
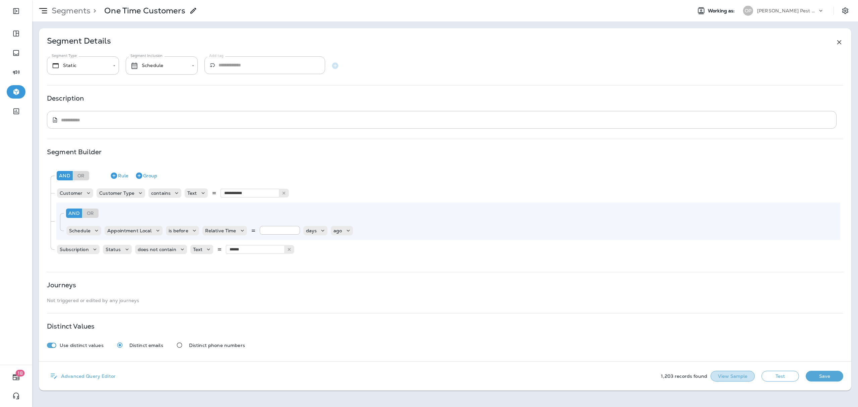
click at [728, 380] on button "View Sample" at bounding box center [733, 376] width 44 height 11
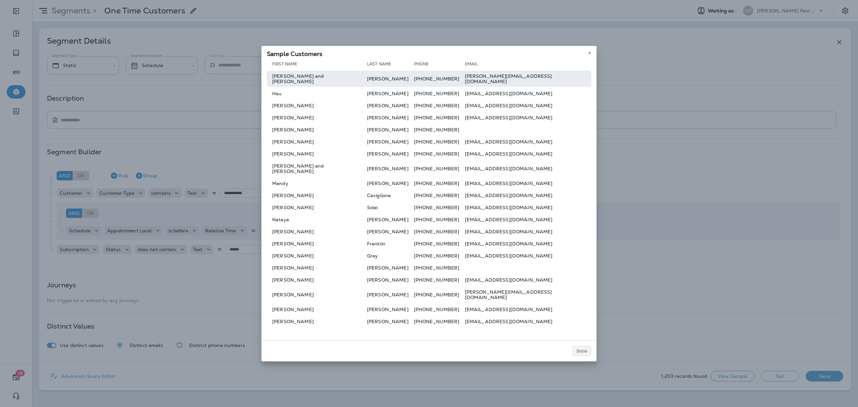
click at [326, 83] on td "[PERSON_NAME] and [PERSON_NAME]" at bounding box center [317, 79] width 100 height 16
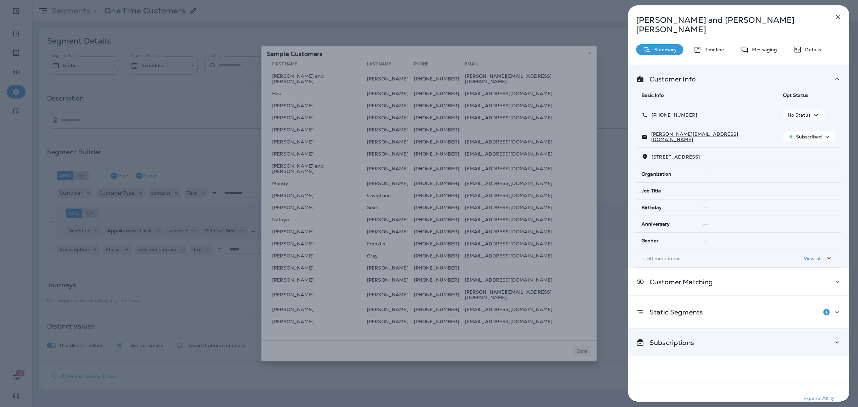
click at [712, 338] on div "Subscriptions" at bounding box center [738, 342] width 205 height 8
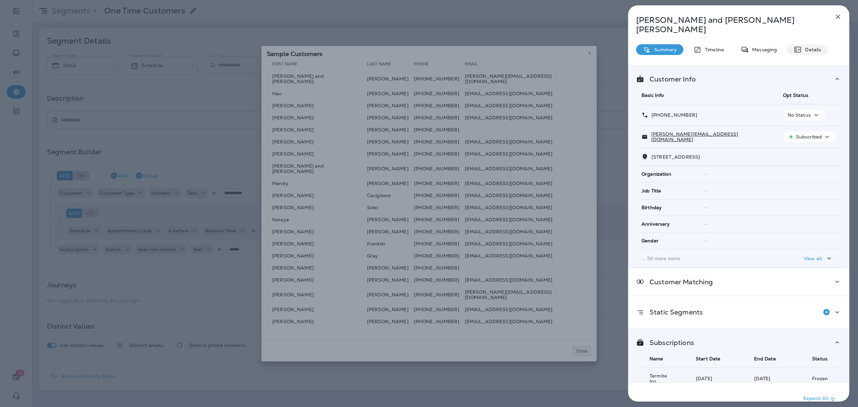
click at [813, 47] on p "Details" at bounding box center [811, 49] width 19 height 5
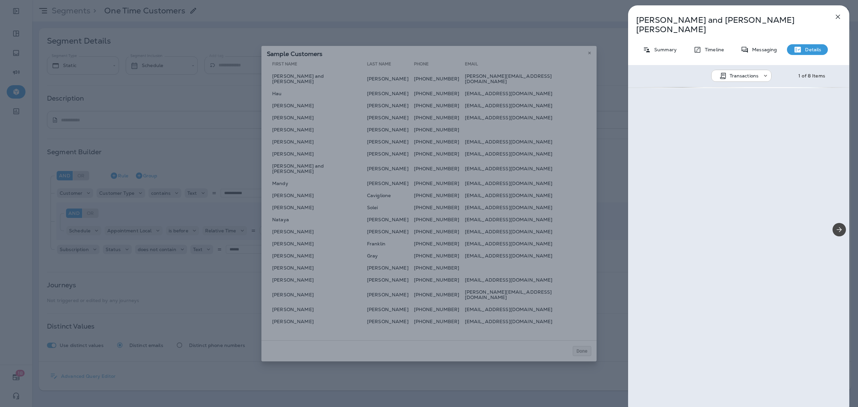
click at [746, 73] on p "Transactions" at bounding box center [744, 75] width 29 height 5
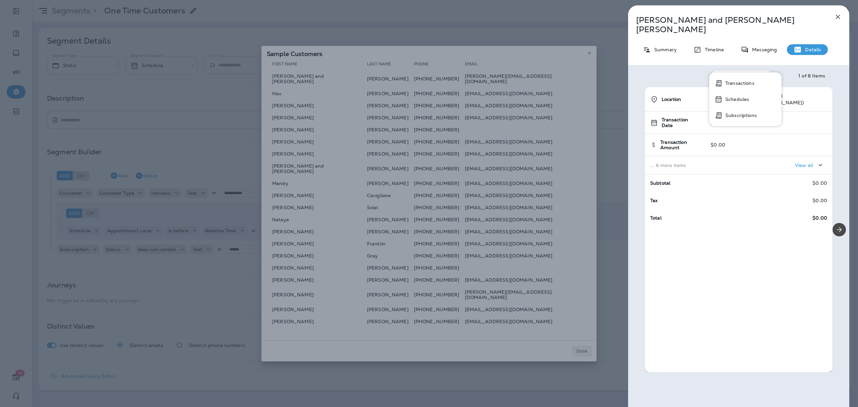
click at [752, 96] on button "Schedules" at bounding box center [746, 99] width 72 height 16
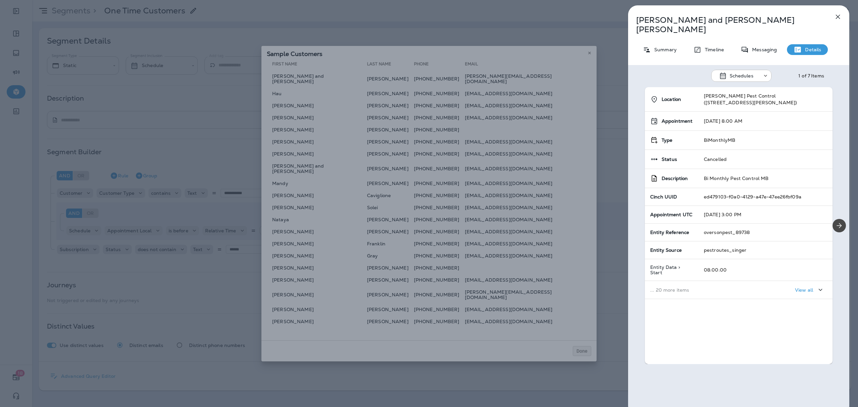
click at [797, 287] on p "View all" at bounding box center [804, 289] width 18 height 5
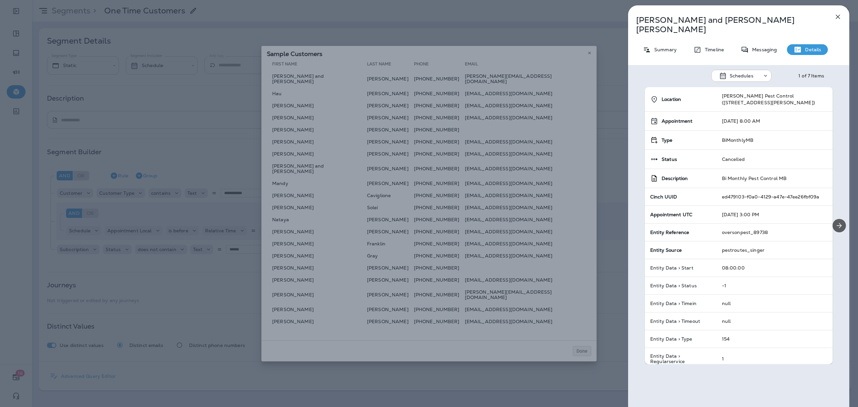
click at [836, 222] on icon "Next" at bounding box center [840, 226] width 8 height 8
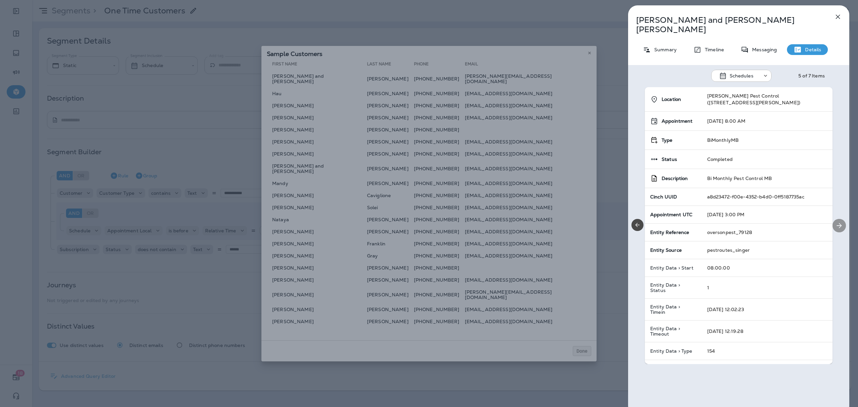
click at [836, 222] on icon "Next" at bounding box center [840, 226] width 8 height 8
click at [640, 219] on button "Previous" at bounding box center [638, 225] width 12 height 12
click at [423, 185] on div "[PERSON_NAME] and [PERSON_NAME] Summary Timeline Messaging Details Schedules 6 …" at bounding box center [429, 203] width 858 height 407
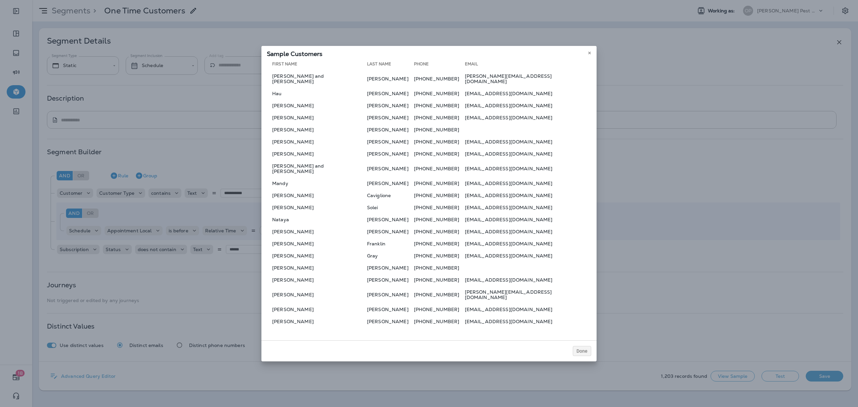
click at [312, 138] on table "First Name Last Name Phone Email [PERSON_NAME] and [PERSON_NAME] [PHONE_NUMBER]…" at bounding box center [429, 194] width 325 height 268
click at [312, 135] on td "[PERSON_NAME]" at bounding box center [317, 129] width 100 height 11
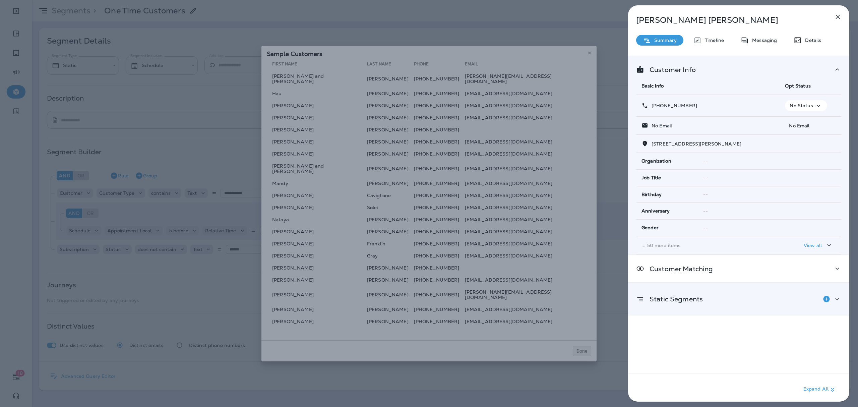
click at [724, 308] on div "Static Segments" at bounding box center [738, 299] width 221 height 32
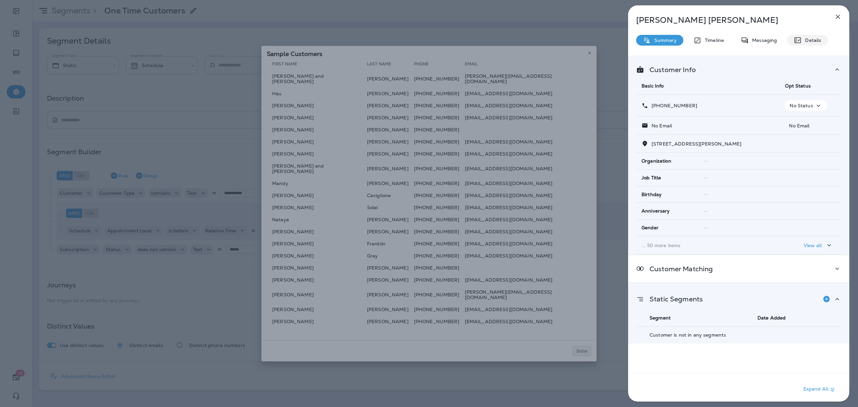
click at [815, 41] on p "Details" at bounding box center [811, 40] width 19 height 5
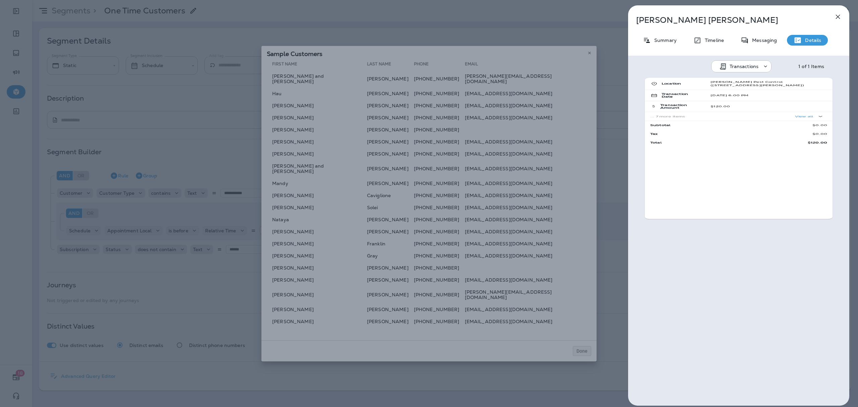
click at [746, 70] on div "Transactions" at bounding box center [744, 66] width 60 height 8
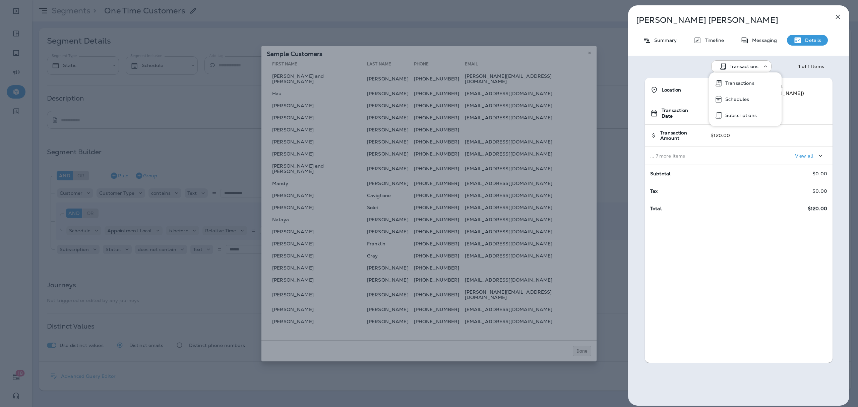
click at [732, 107] on button "Schedules" at bounding box center [746, 99] width 72 height 16
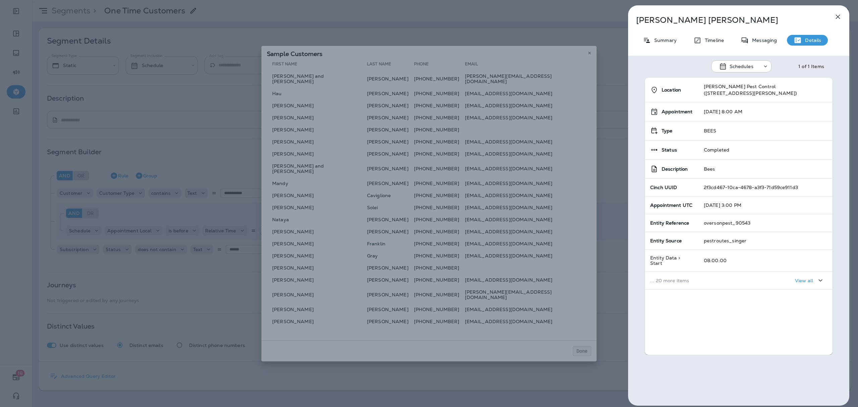
click at [399, 136] on div "[PERSON_NAME] Summary Timeline Messaging Details Schedules 1 of 1 Items Locatio…" at bounding box center [429, 203] width 858 height 407
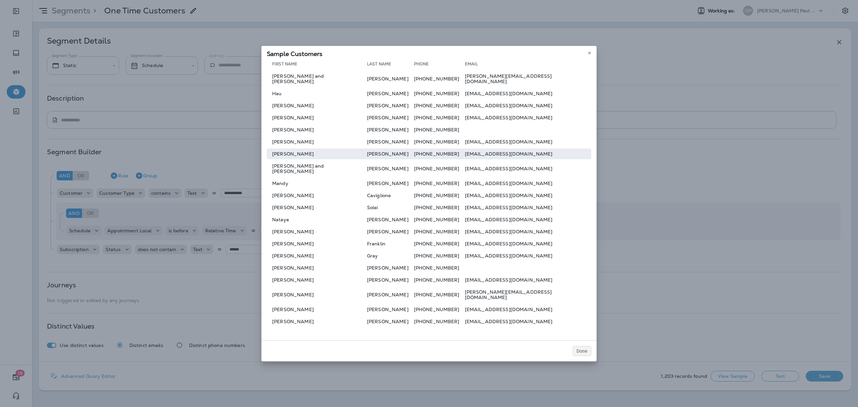
click at [346, 159] on td "[PERSON_NAME]" at bounding box center [317, 154] width 100 height 11
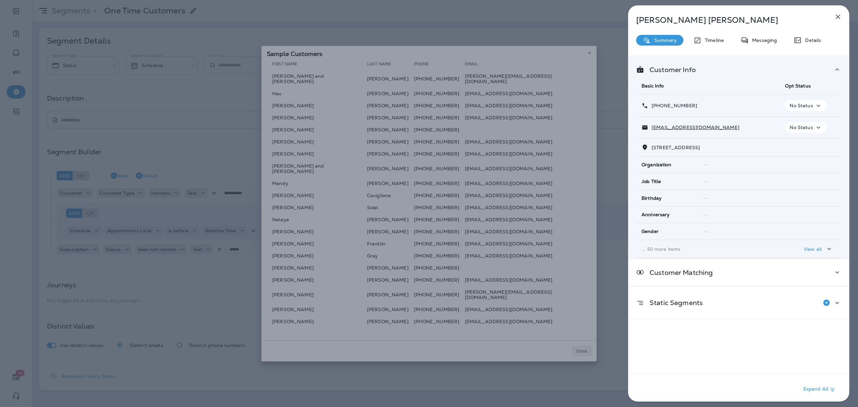
click at [795, 34] on div "[PERSON_NAME] Summary Timeline Messaging Details Customer Info Basic Info Opt S…" at bounding box center [738, 205] width 221 height 400
click at [803, 38] on p "Details" at bounding box center [811, 40] width 19 height 5
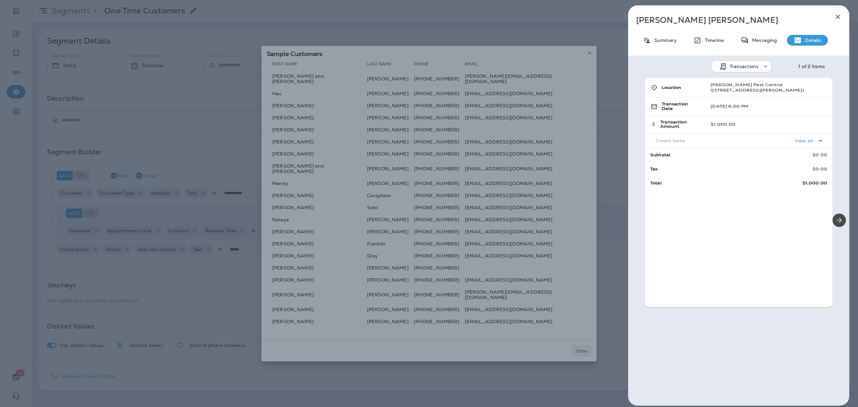
click at [755, 64] on p "Transactions" at bounding box center [744, 66] width 29 height 5
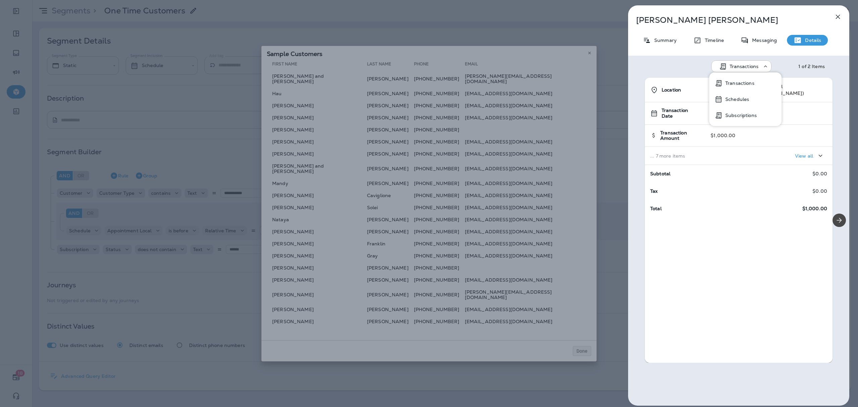
click at [744, 97] on p "Schedules" at bounding box center [736, 99] width 26 height 5
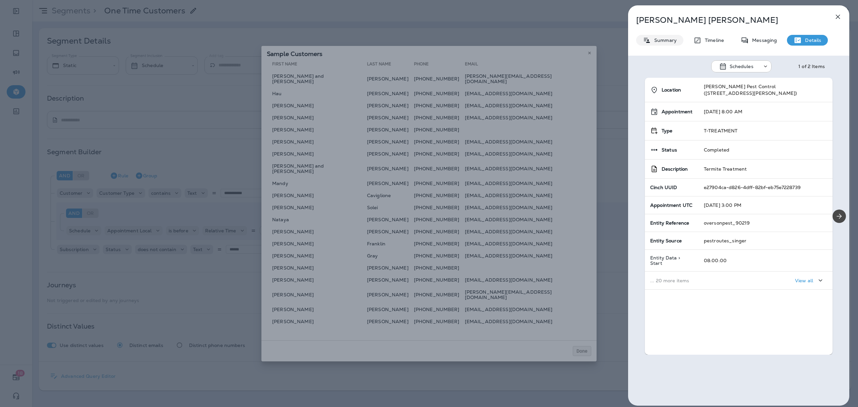
click at [668, 35] on div "Summary" at bounding box center [659, 40] width 47 height 11
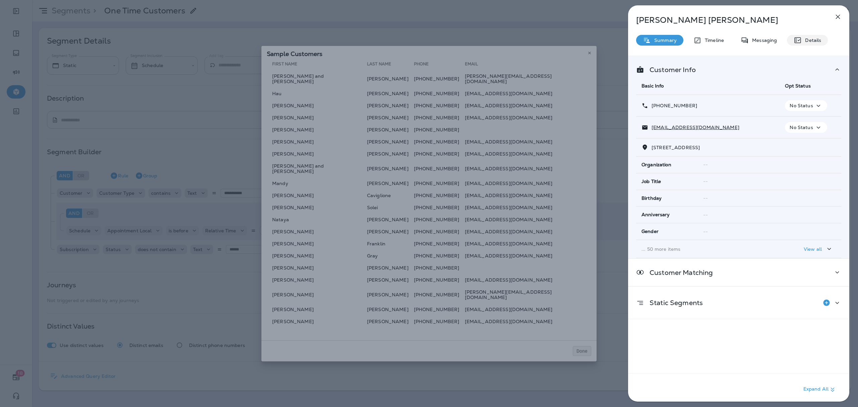
click at [809, 40] on p "Details" at bounding box center [811, 40] width 19 height 5
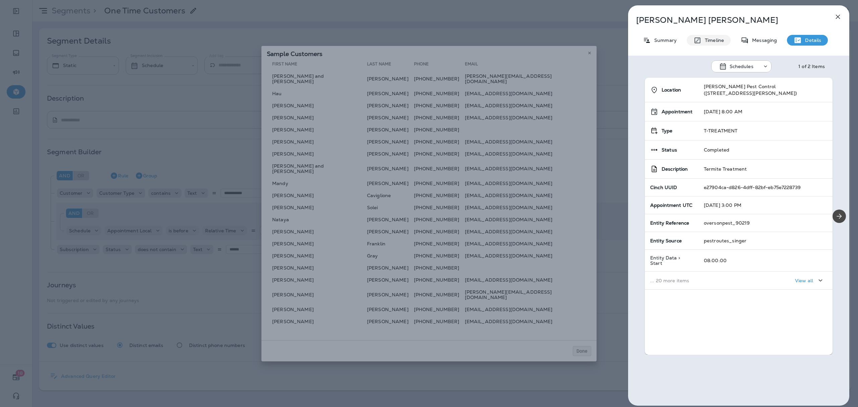
click at [708, 40] on p "Timeline" at bounding box center [713, 40] width 22 height 5
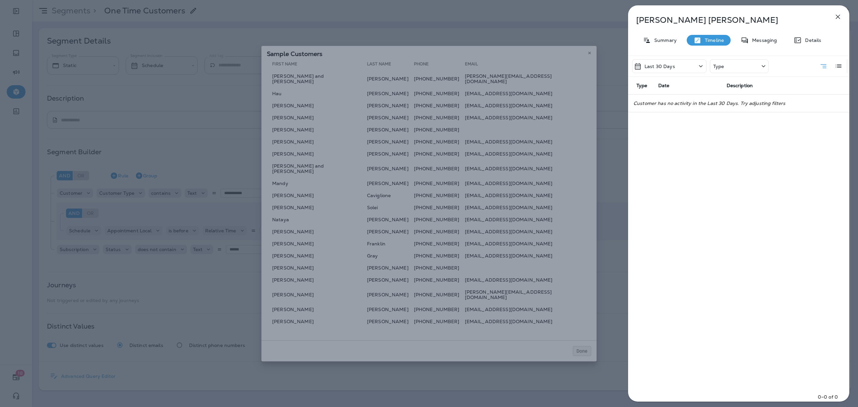
click at [677, 69] on div "Last 30 Days" at bounding box center [669, 66] width 74 height 14
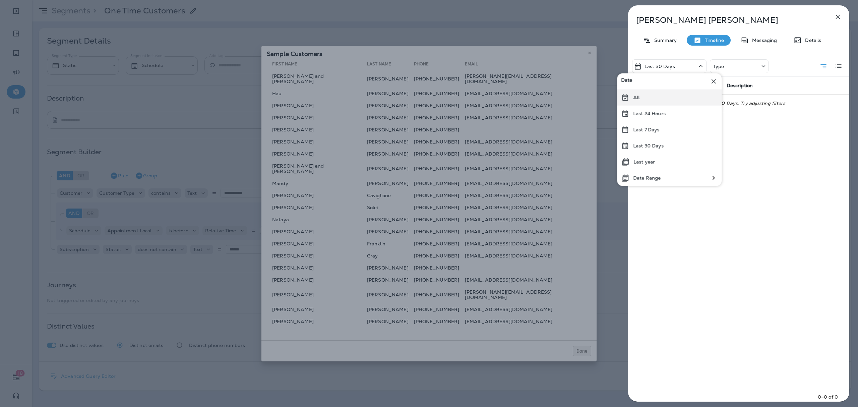
click at [652, 101] on div "All" at bounding box center [669, 98] width 105 height 16
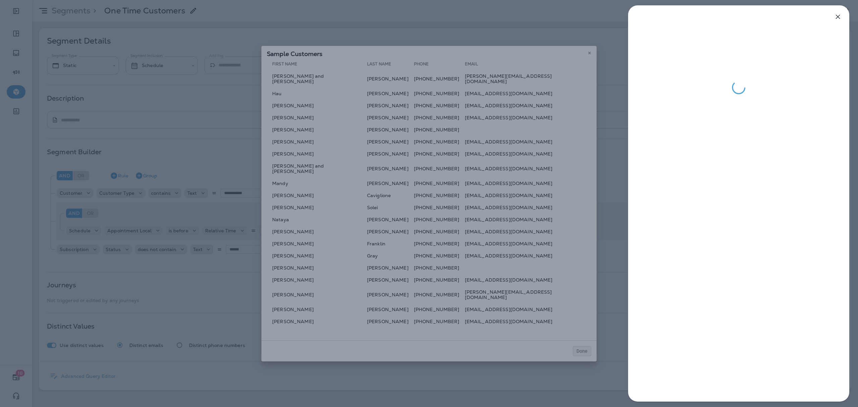
click at [481, 212] on div at bounding box center [429, 203] width 858 height 407
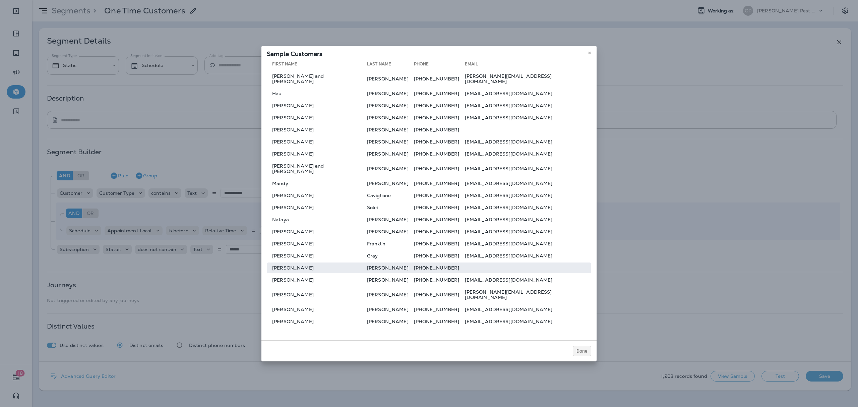
click at [303, 266] on td "[PERSON_NAME]" at bounding box center [317, 268] width 100 height 11
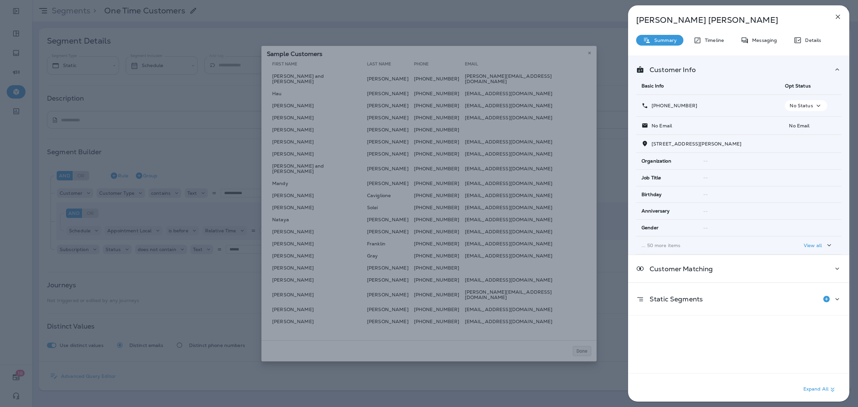
click at [816, 31] on div "[PERSON_NAME] Summary Timeline Messaging Details Customer Info Basic Info Opt S…" at bounding box center [738, 205] width 221 height 400
click at [814, 37] on div "Details" at bounding box center [807, 40] width 41 height 11
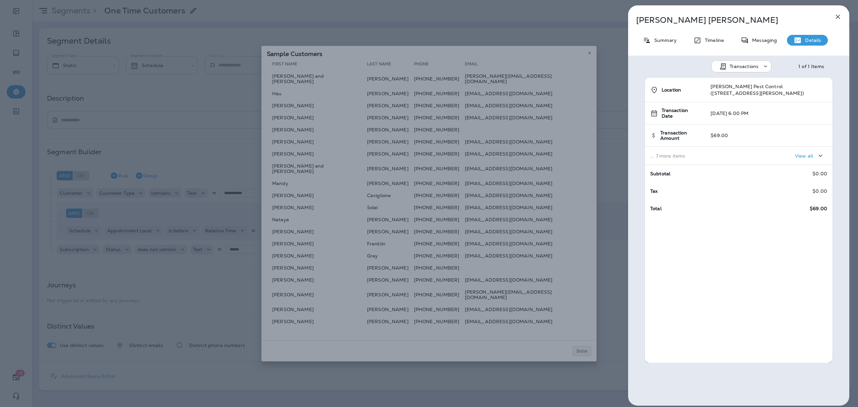
click at [763, 64] on icon at bounding box center [766, 66] width 7 height 7
click at [739, 100] on p "Schedules" at bounding box center [736, 99] width 26 height 5
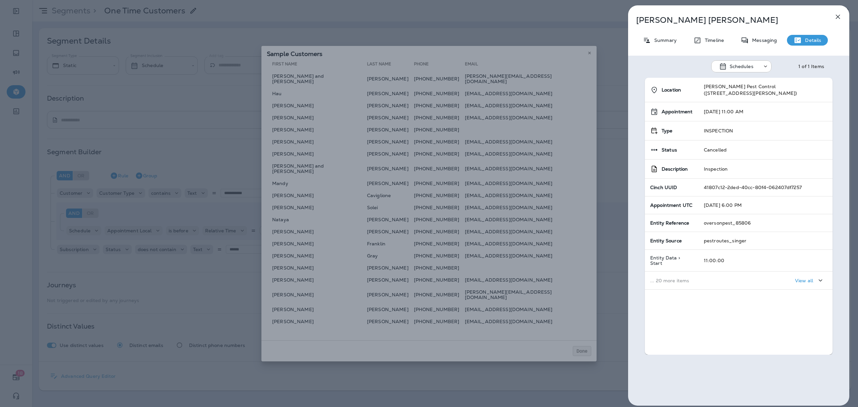
click at [293, 240] on div "[PERSON_NAME] Summary Timeline Messaging Details Schedules 1 of 1 Items Locatio…" at bounding box center [429, 203] width 858 height 407
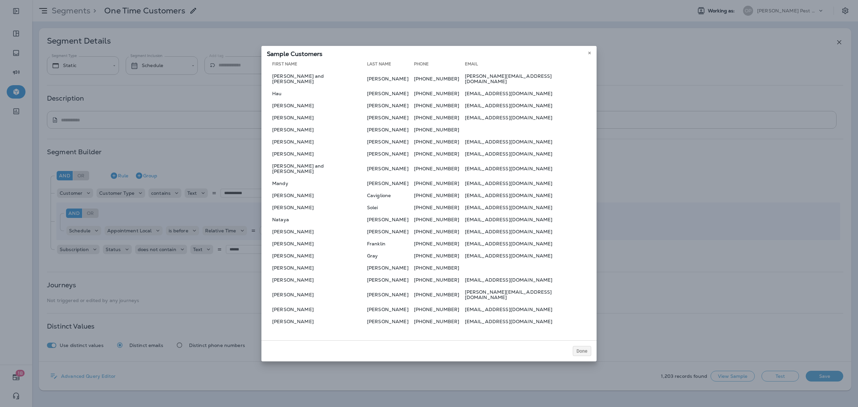
click at [293, 240] on td "[PERSON_NAME]" at bounding box center [317, 243] width 100 height 11
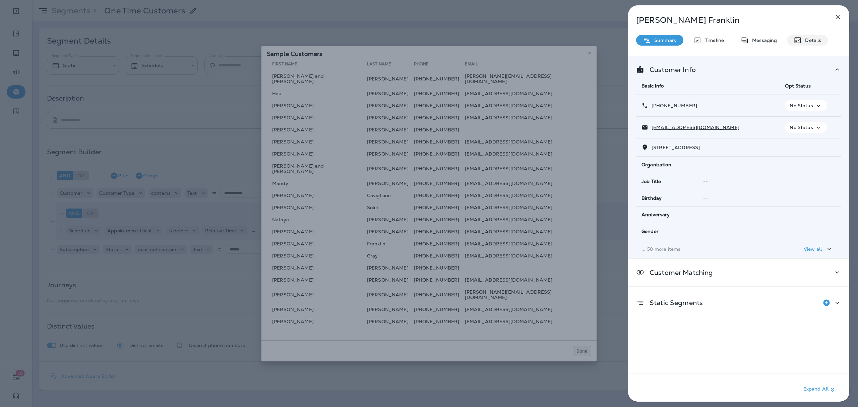
click at [818, 40] on p "Details" at bounding box center [811, 40] width 19 height 5
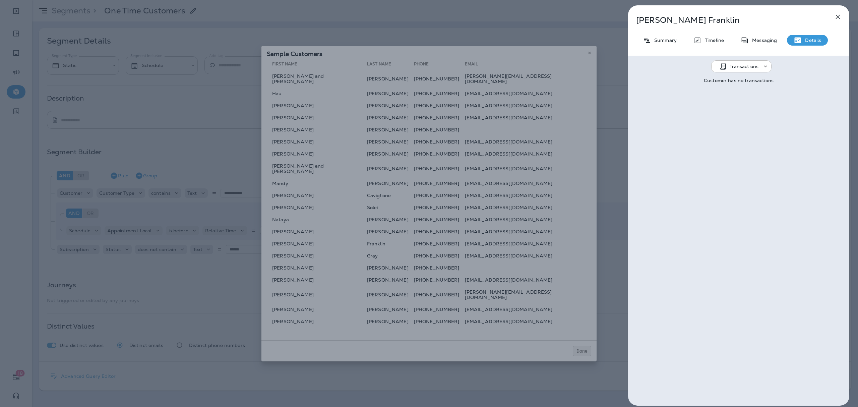
click at [758, 68] on div "Transactions" at bounding box center [746, 66] width 33 height 5
click at [741, 98] on p "Schedules" at bounding box center [736, 99] width 26 height 5
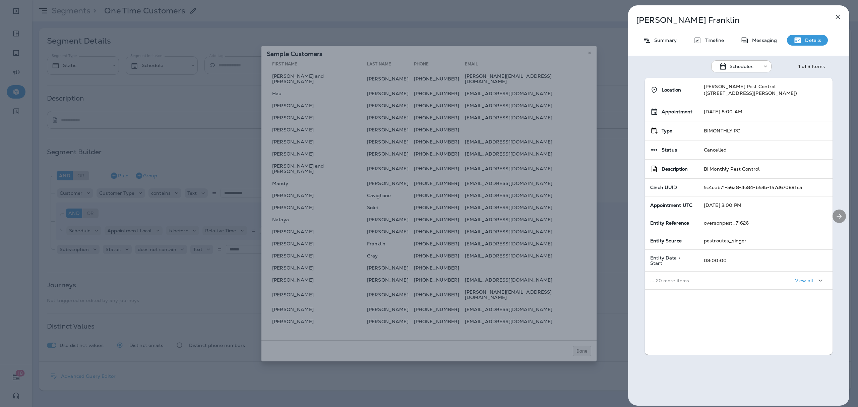
click at [836, 218] on icon "Next" at bounding box center [840, 216] width 8 height 8
click at [635, 211] on button "Previous" at bounding box center [638, 216] width 12 height 12
click at [833, 219] on button "Next" at bounding box center [839, 216] width 13 height 13
click at [836, 219] on icon "Next" at bounding box center [840, 216] width 8 height 8
click at [493, 340] on div "[PERSON_NAME] Summary Timeline Messaging Details Schedules 3 of 3 Items Locatio…" at bounding box center [429, 203] width 858 height 407
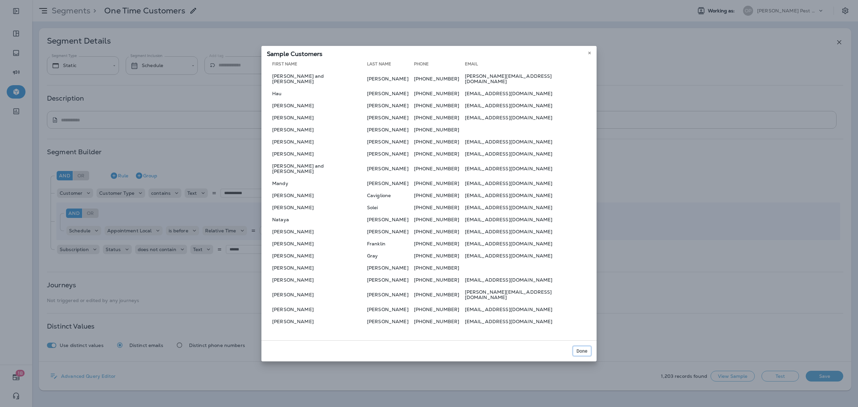
click at [579, 349] on span "Done" at bounding box center [582, 351] width 11 height 5
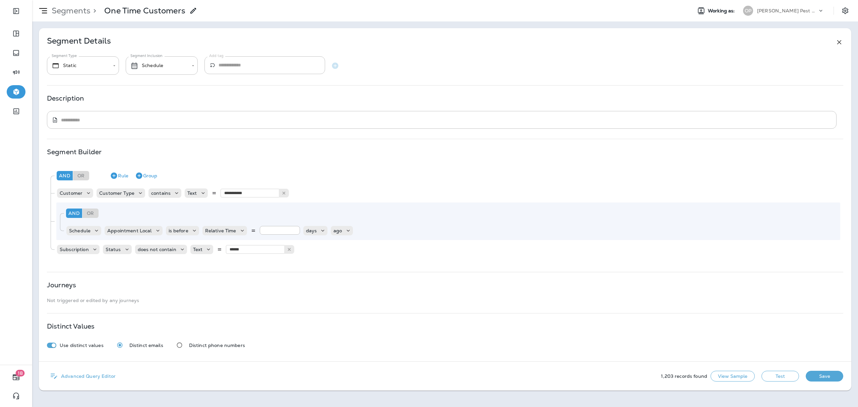
click at [810, 379] on button "Save" at bounding box center [825, 376] width 38 height 11
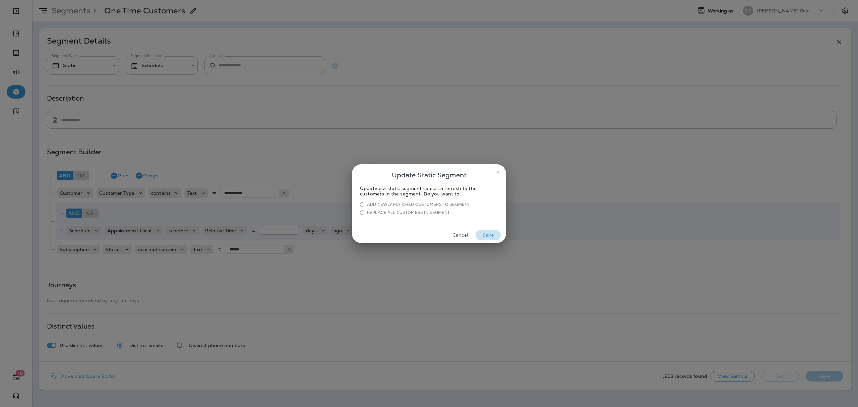
click at [493, 232] on button "Save" at bounding box center [488, 235] width 25 height 10
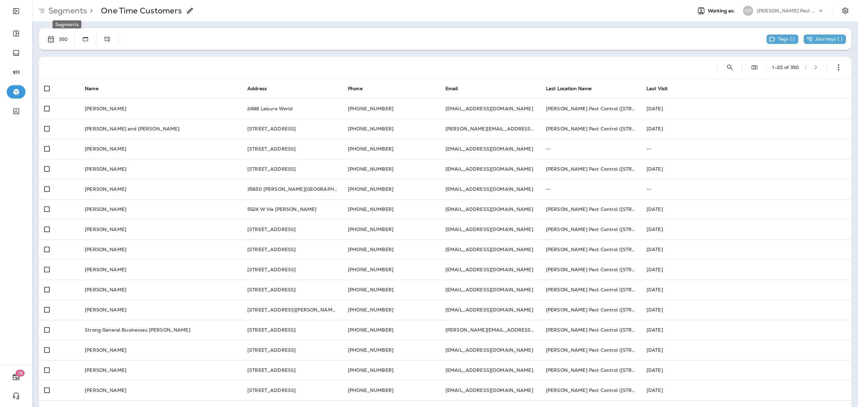
click at [68, 14] on p "Segments" at bounding box center [67, 11] width 42 height 10
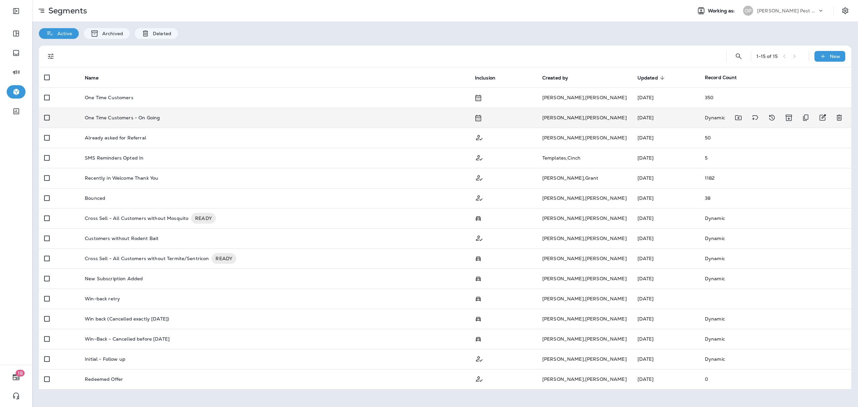
click at [830, 123] on div at bounding box center [789, 117] width 114 height 13
click at [821, 121] on icon "Edit" at bounding box center [823, 118] width 8 height 8
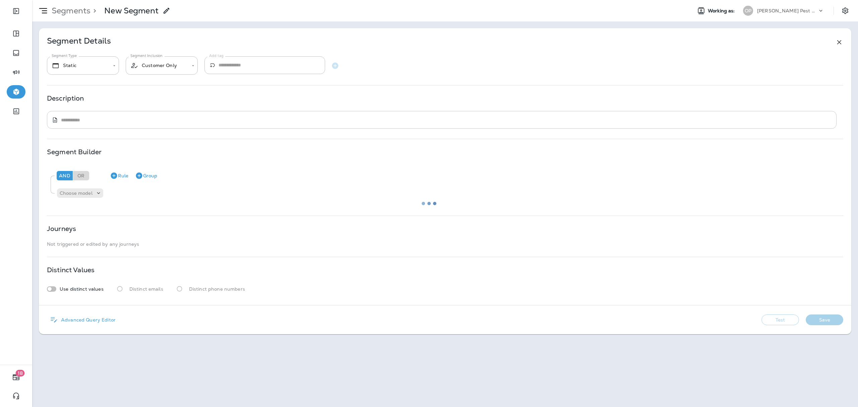
type input "*******"
type input "********"
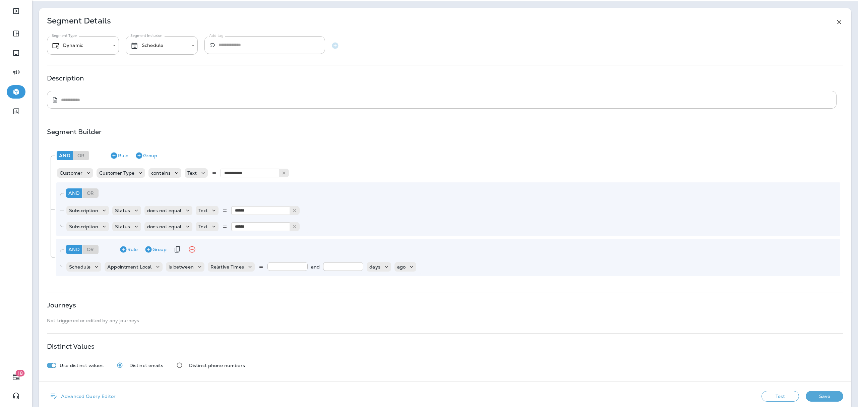
scroll to position [31, 0]
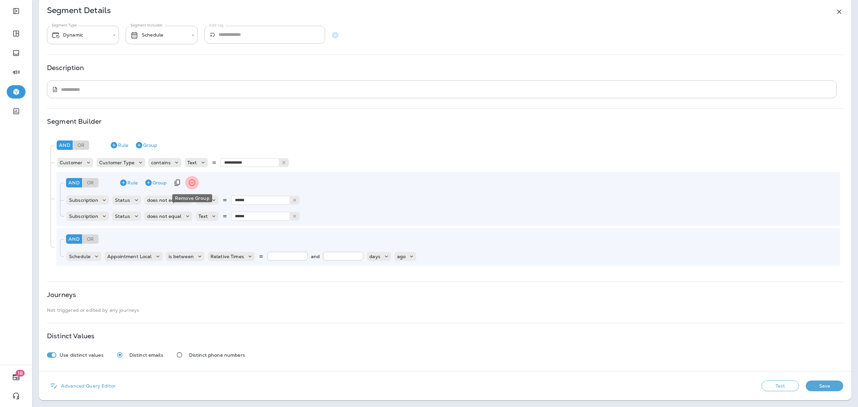
click at [193, 187] on button "Remove Group" at bounding box center [191, 182] width 13 height 13
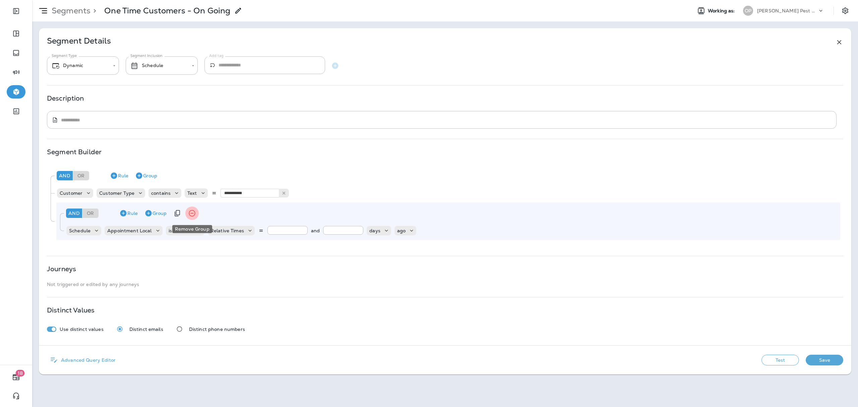
scroll to position [0, 0]
click at [119, 176] on button "Rule" at bounding box center [119, 175] width 24 height 11
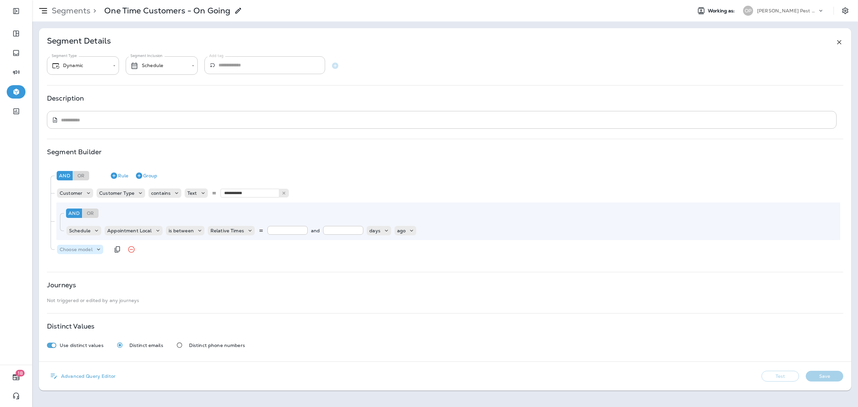
click at [83, 254] on div "Choose model" at bounding box center [80, 249] width 46 height 9
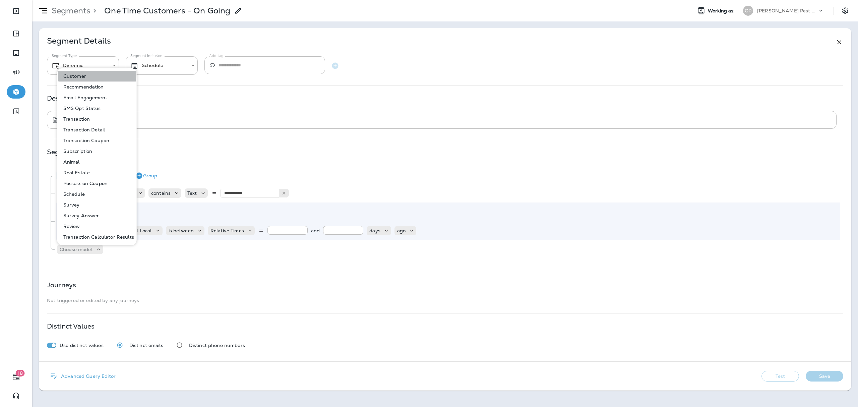
click at [85, 74] on p "Customer" at bounding box center [73, 75] width 25 height 5
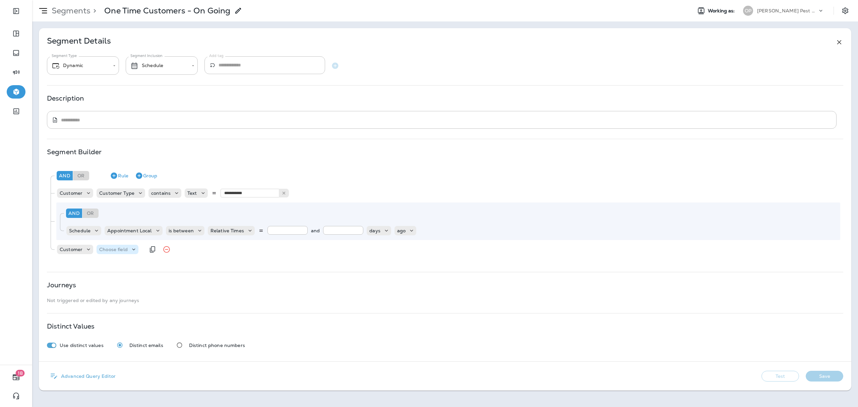
click at [114, 248] on p "Choose field" at bounding box center [113, 249] width 29 height 5
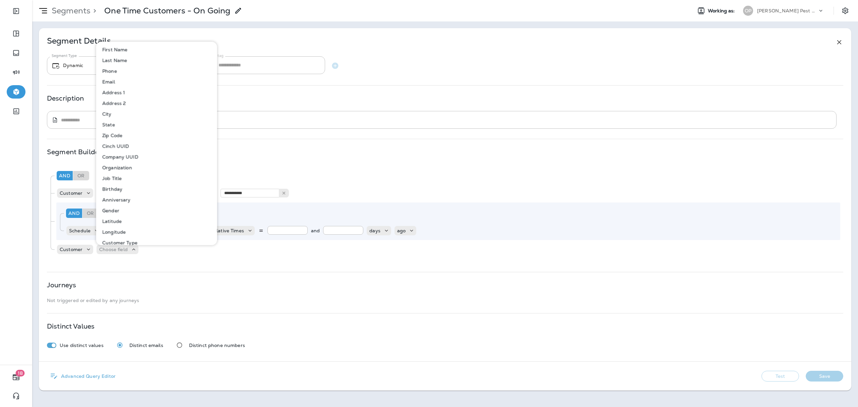
scroll to position [74, 0]
click at [80, 251] on p "Customer" at bounding box center [71, 249] width 23 height 5
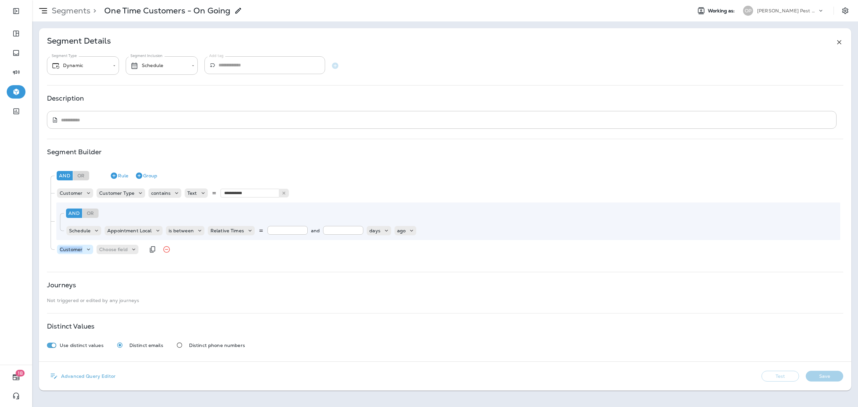
click at [80, 251] on p "Customer" at bounding box center [71, 249] width 23 height 5
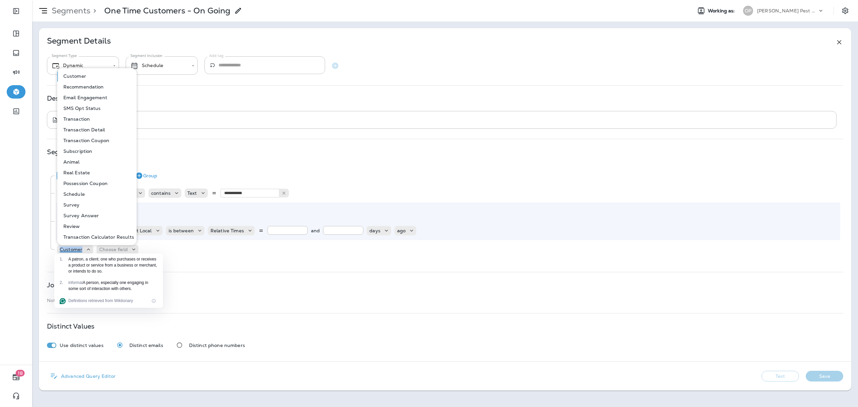
click at [84, 151] on p "Subscription" at bounding box center [77, 151] width 32 height 5
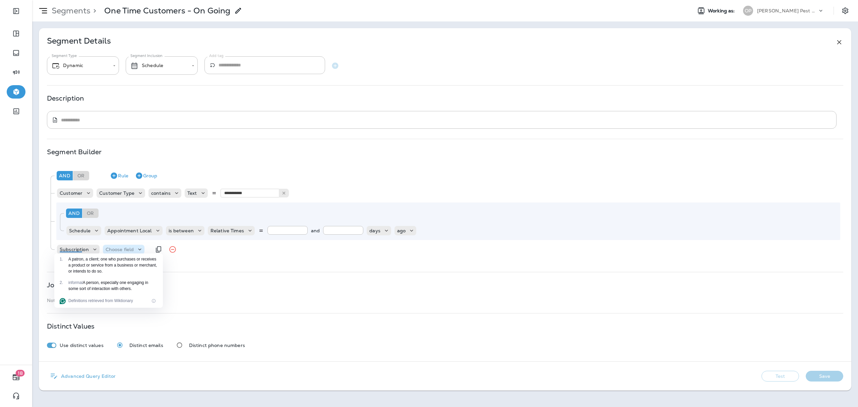
click at [131, 250] on p "Choose field" at bounding box center [120, 249] width 29 height 5
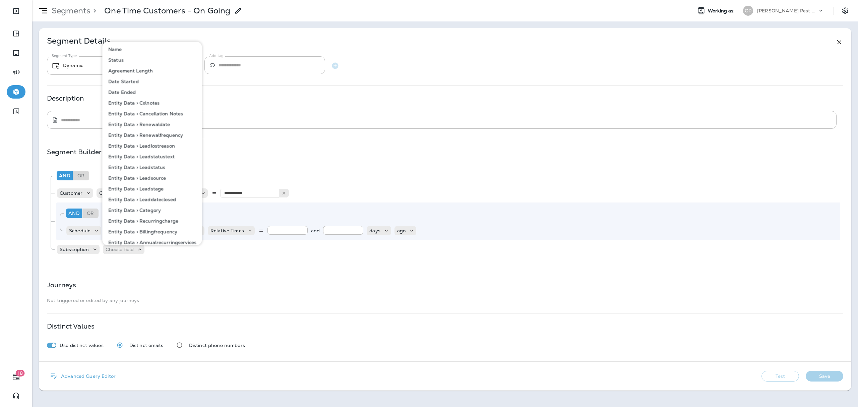
scroll to position [0, 0]
click at [137, 121] on button "Status" at bounding box center [152, 124] width 99 height 11
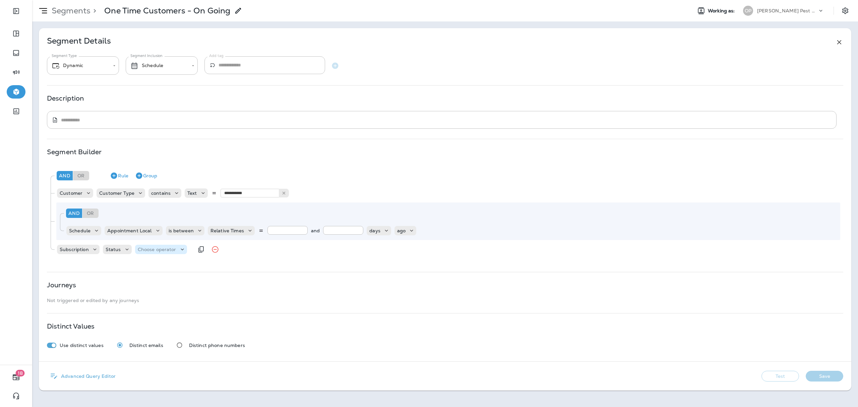
click at [171, 248] on p "Choose operator" at bounding box center [157, 249] width 39 height 5
click at [165, 296] on p "does not contain" at bounding box center [157, 298] width 41 height 5
click at [201, 250] on p "Choose query type" at bounding box center [215, 249] width 44 height 5
click at [201, 264] on p "Text" at bounding box center [198, 266] width 12 height 5
click at [242, 247] on input "text" at bounding box center [259, 249] width 67 height 9
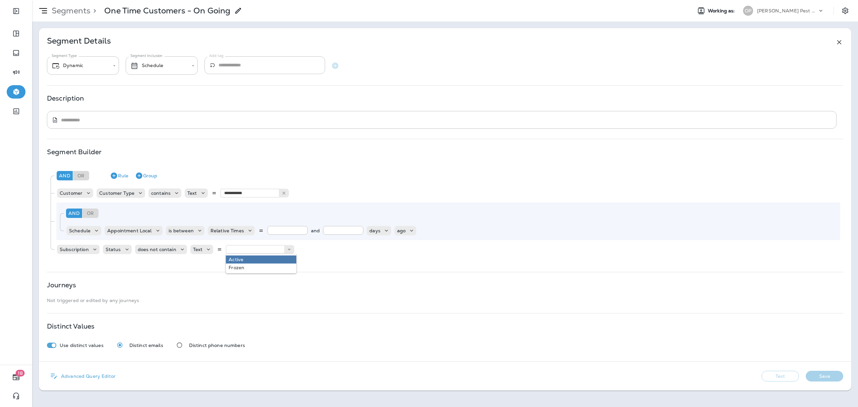
type input "******"
click at [244, 261] on div "**********" at bounding box center [445, 213] width 797 height 97
click at [782, 376] on button "Test" at bounding box center [781, 376] width 38 height 11
click at [746, 376] on button "View Sample" at bounding box center [733, 376] width 44 height 11
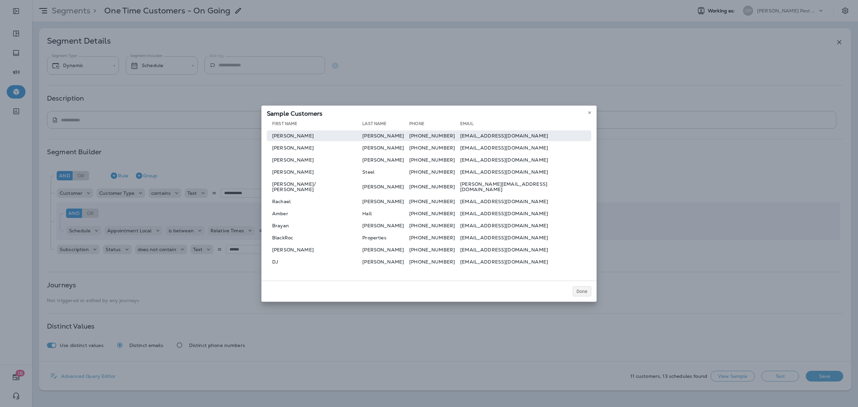
click at [315, 136] on td "[PERSON_NAME]" at bounding box center [315, 135] width 96 height 11
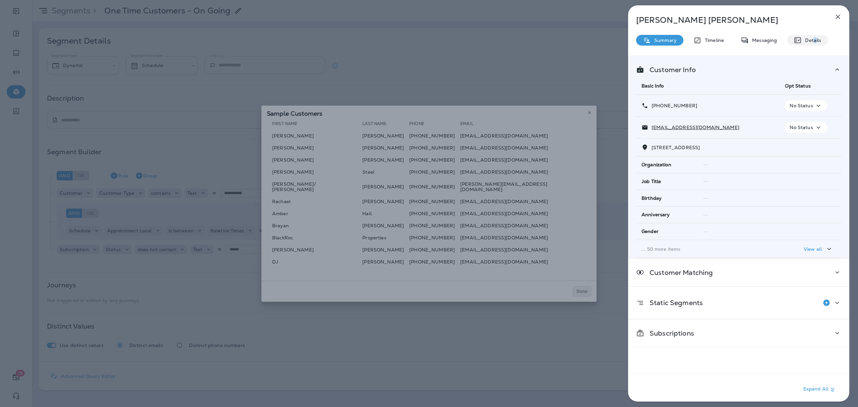
click at [814, 40] on p "Details" at bounding box center [811, 40] width 19 height 5
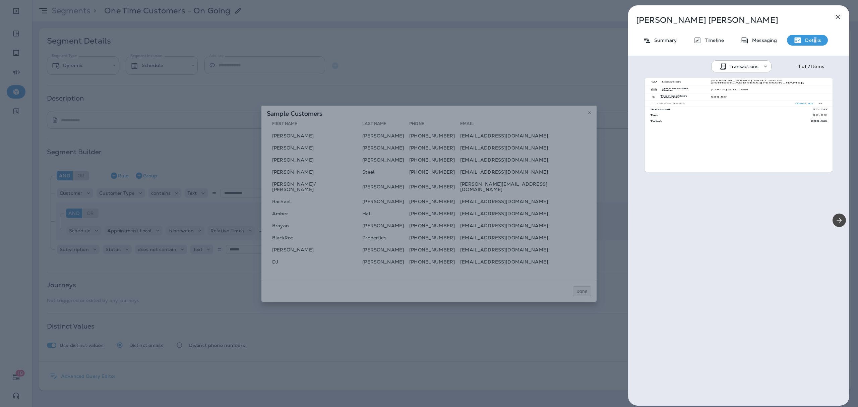
click at [758, 71] on div "Transactions" at bounding box center [742, 66] width 60 height 12
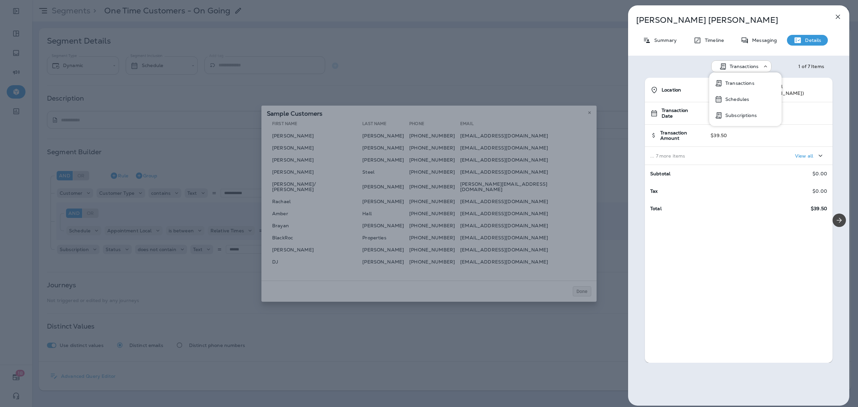
click at [741, 98] on p "Schedules" at bounding box center [736, 99] width 26 height 5
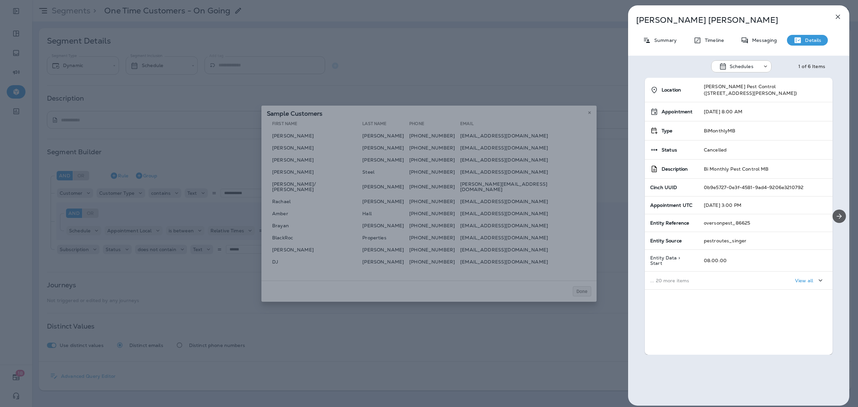
click at [839, 216] on icon "Next" at bounding box center [840, 216] width 8 height 8
click at [838, 220] on button "Next" at bounding box center [839, 216] width 13 height 13
click at [836, 220] on button "Next" at bounding box center [839, 216] width 13 height 13
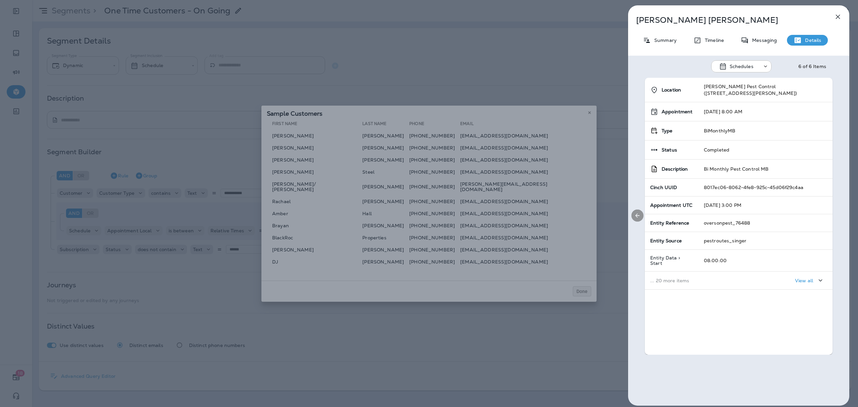
click at [635, 216] on icon "Previous" at bounding box center [637, 215] width 7 height 7
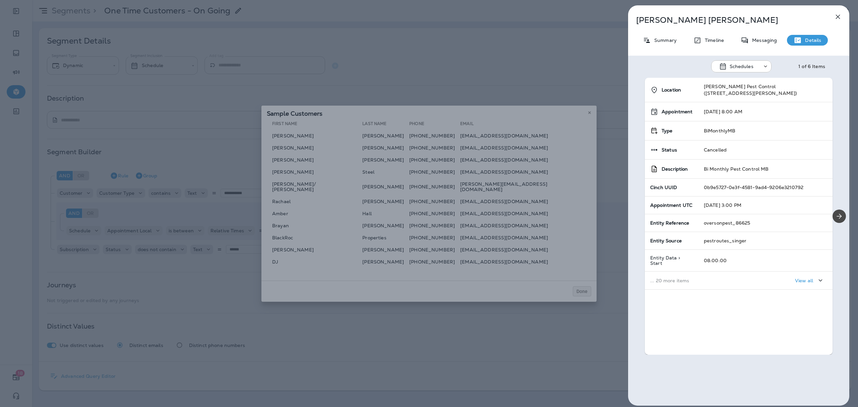
click at [635, 216] on div "Location [PERSON_NAME] Pest Control ([STREET_ADDRESS][PERSON_NAME]) Appointment…" at bounding box center [738, 216] width 221 height 277
click at [836, 218] on icon "Next" at bounding box center [840, 216] width 8 height 8
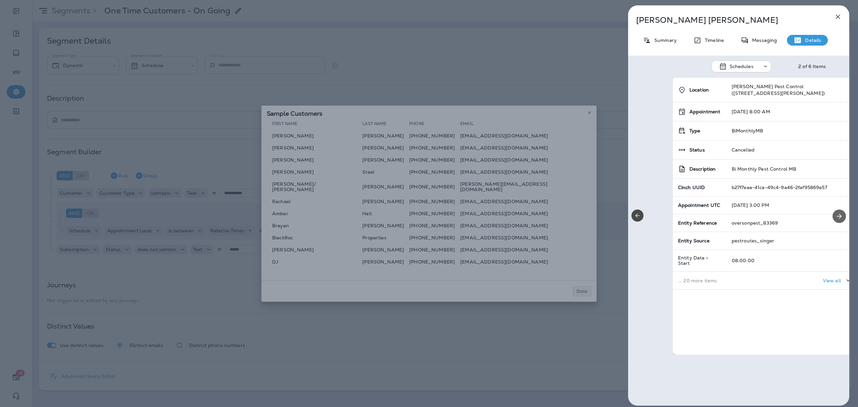
click at [836, 218] on icon "Next" at bounding box center [840, 216] width 8 height 8
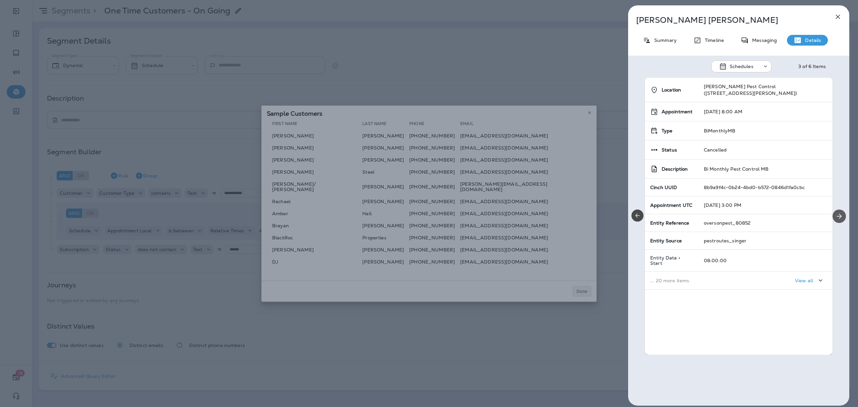
click at [837, 218] on icon "Next" at bounding box center [839, 216] width 5 height 5
click at [798, 276] on div "View all" at bounding box center [810, 280] width 30 height 8
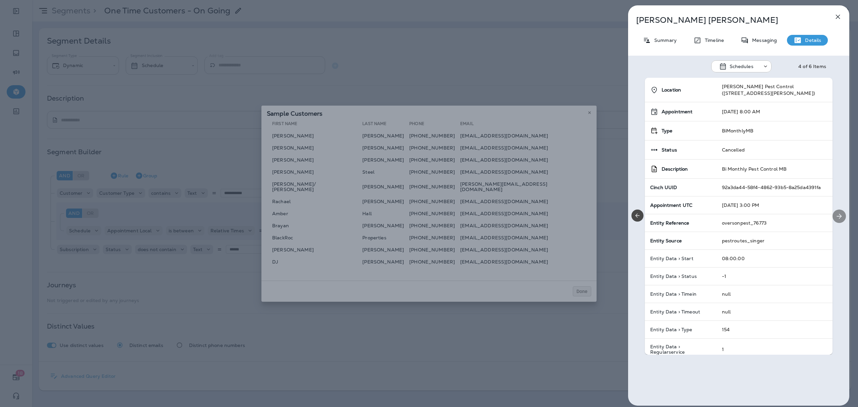
click at [837, 224] on div at bounding box center [840, 216] width 20 height 277
click at [837, 223] on div at bounding box center [840, 216] width 20 height 277
click at [837, 216] on icon "Next" at bounding box center [839, 216] width 5 height 5
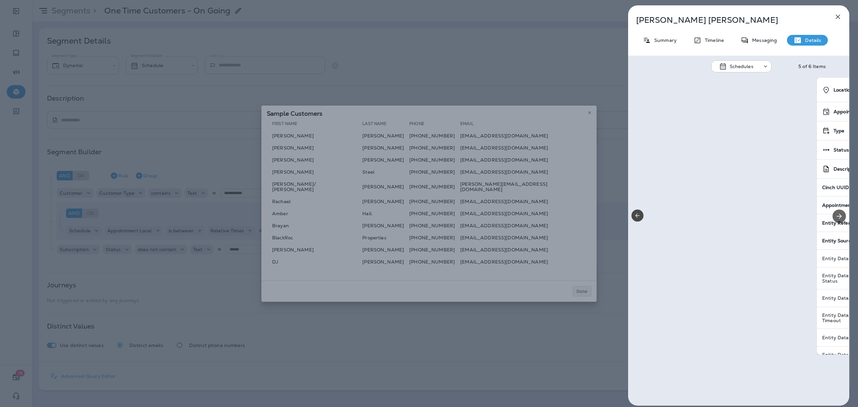
click at [837, 216] on icon "Next" at bounding box center [839, 216] width 5 height 5
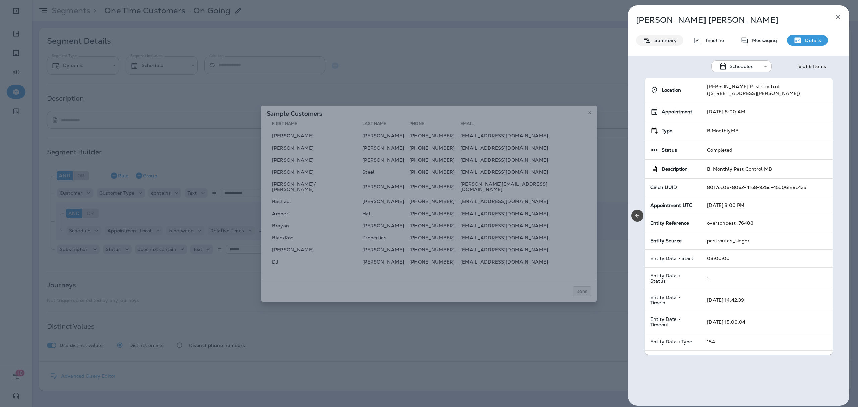
click at [674, 38] on p "Summary" at bounding box center [664, 40] width 26 height 5
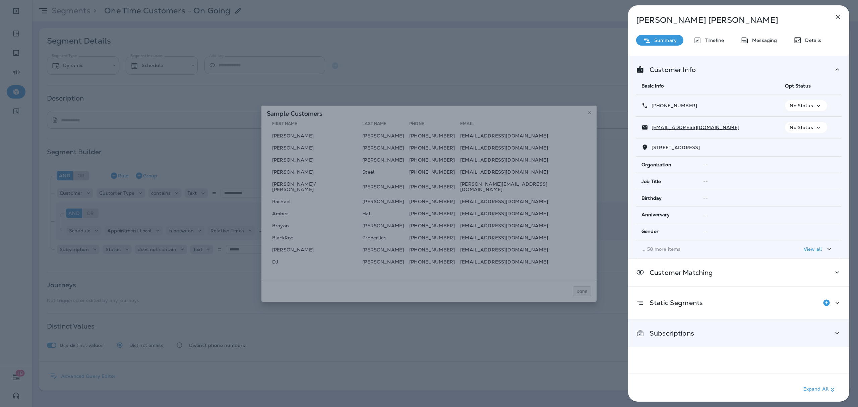
click at [730, 342] on div "Subscriptions" at bounding box center [738, 333] width 221 height 27
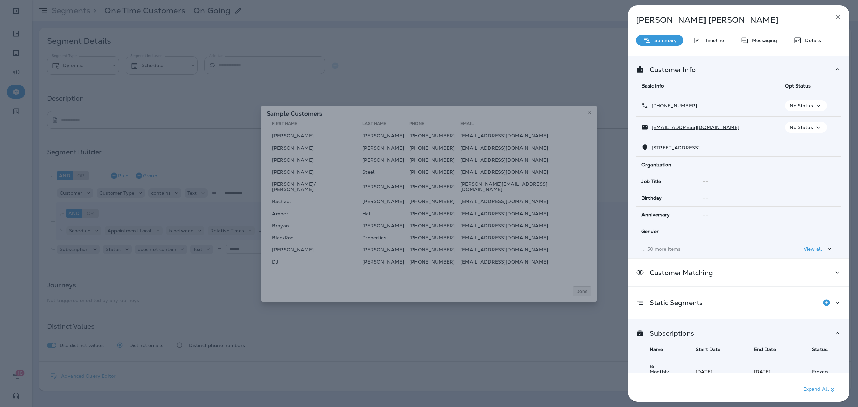
scroll to position [14, 0]
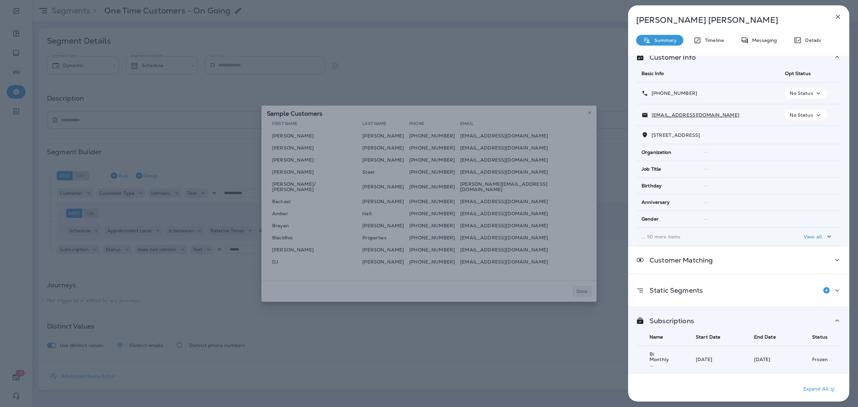
click at [527, 289] on div "[PERSON_NAME] Summary Timeline Messaging Details Customer Info Basic Info Opt S…" at bounding box center [429, 203] width 858 height 407
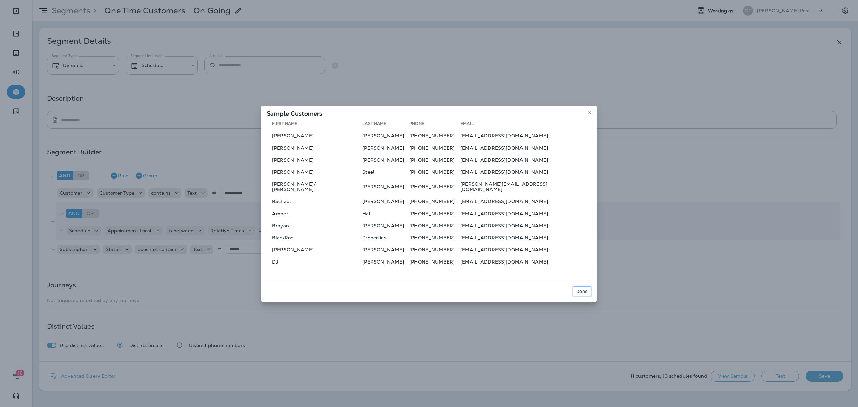
click at [581, 291] on button "Done" at bounding box center [582, 291] width 18 height 10
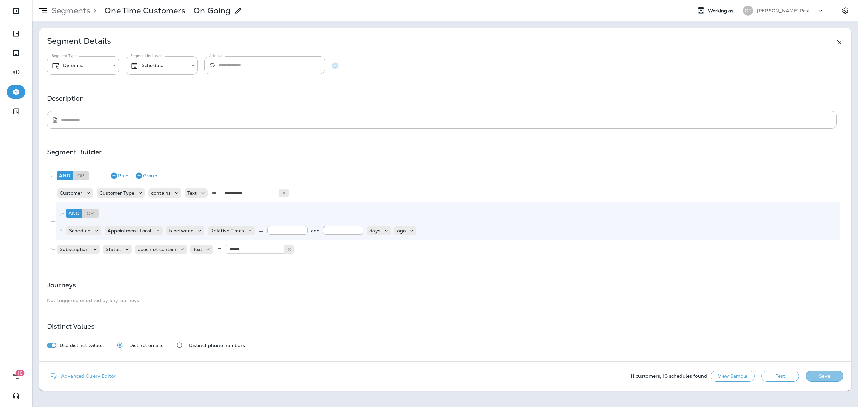
click at [824, 376] on button "Save" at bounding box center [825, 376] width 38 height 11
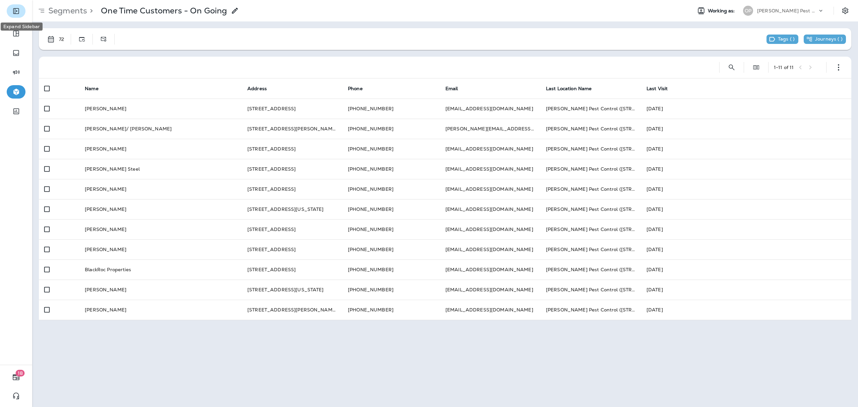
click at [20, 12] on button "Expand Sidebar" at bounding box center [16, 10] width 19 height 13
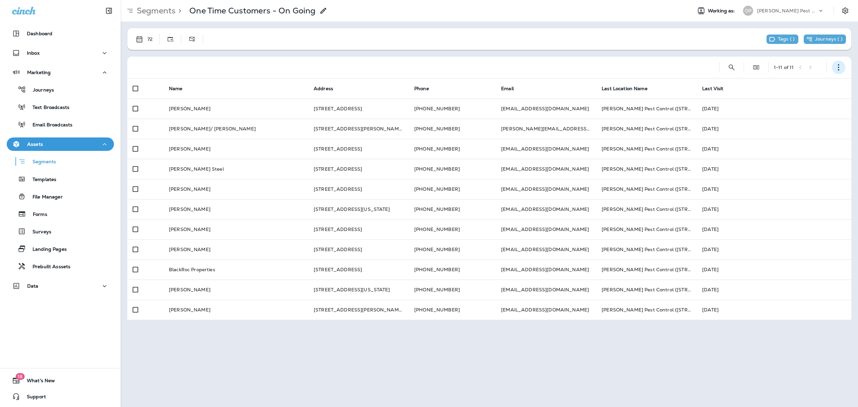
drag, startPoint x: 845, startPoint y: 65, endPoint x: 836, endPoint y: 71, distance: 10.9
click at [844, 66] on button "button" at bounding box center [838, 67] width 13 height 13
click at [807, 91] on button "Edit Segment" at bounding box center [806, 85] width 80 height 16
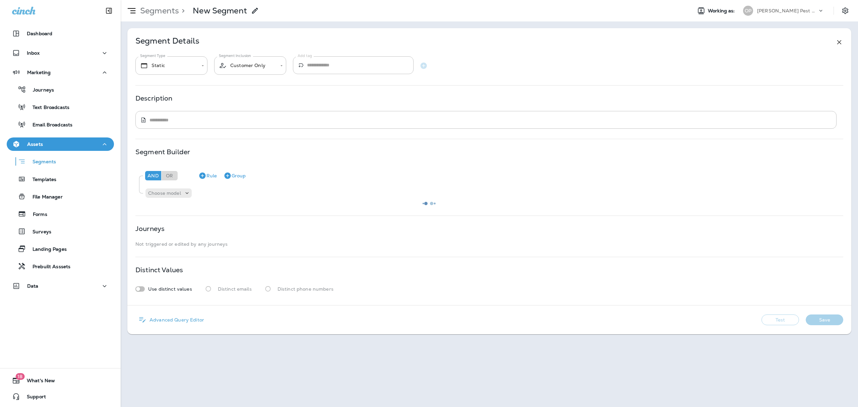
type input "*******"
type input "********"
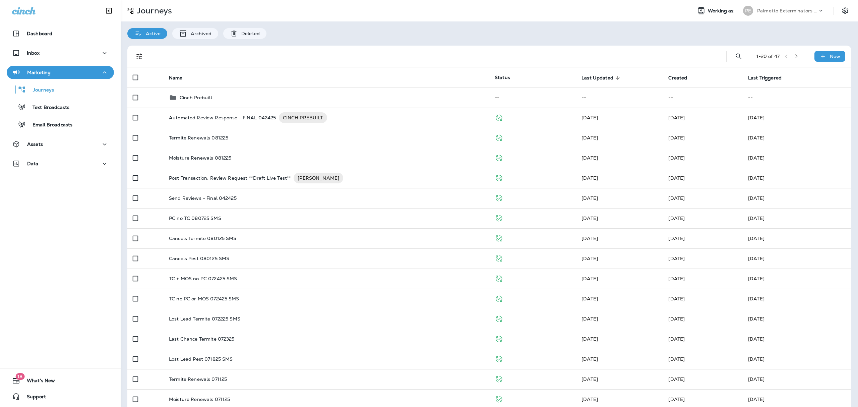
click at [580, 21] on div "Journeys Working as: PE Palmetto Exterminators LLC" at bounding box center [490, 10] width 738 height 21
click at [575, 32] on div "Active Archived Deleted" at bounding box center [490, 29] width 738 height 17
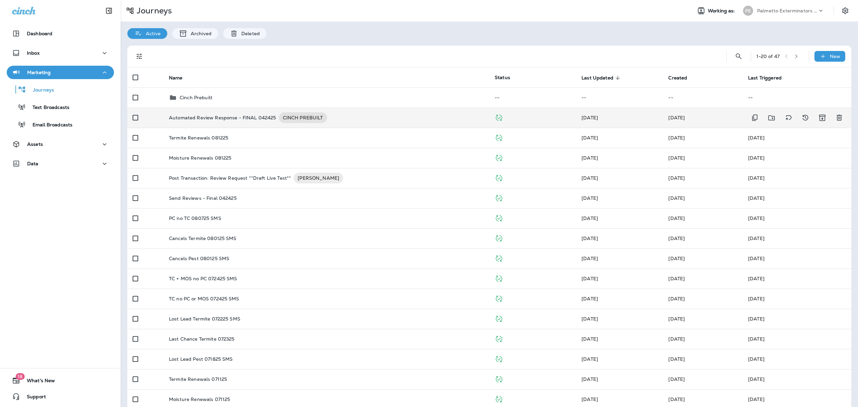
click at [445, 117] on div "Automated Review Response - FINAL 042425 CINCH PREBUILT" at bounding box center [326, 117] width 315 height 11
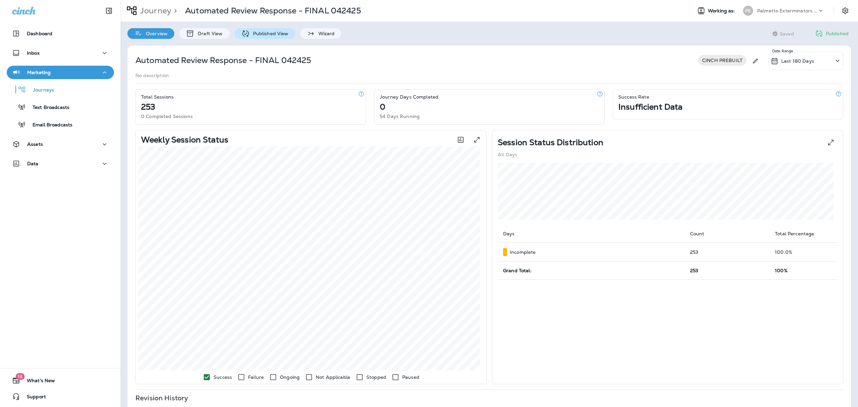
click at [262, 29] on div "Published View" at bounding box center [265, 33] width 61 height 11
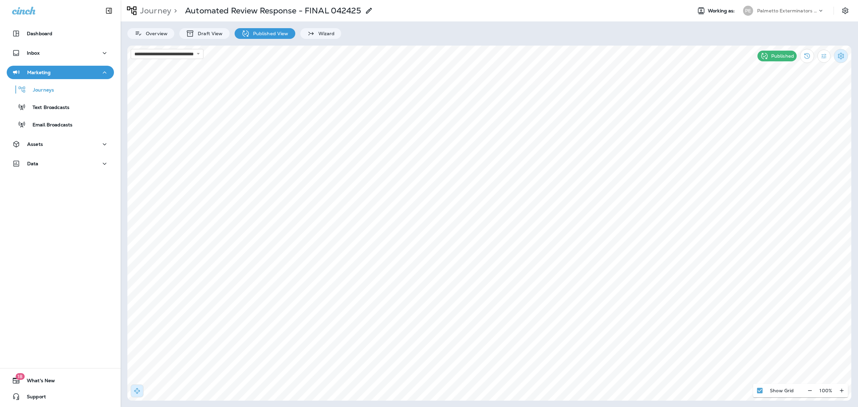
click at [845, 56] on icon "Settings" at bounding box center [841, 56] width 8 height 8
click at [797, 114] on p "End Journey" at bounding box center [801, 113] width 34 height 5
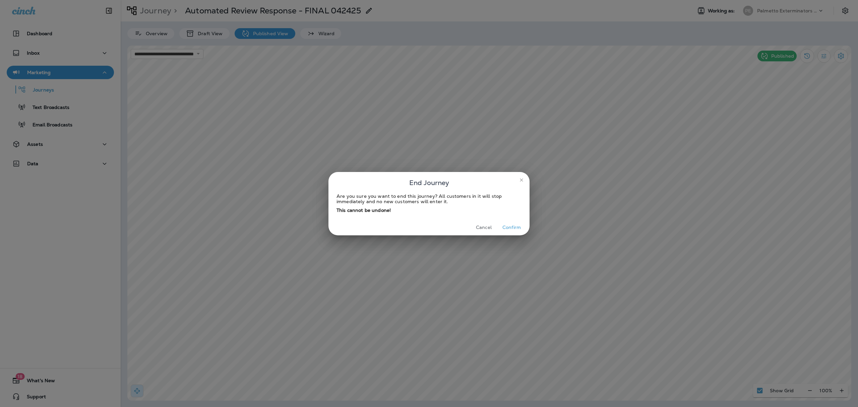
click at [508, 224] on button "Confirm" at bounding box center [511, 227] width 25 height 10
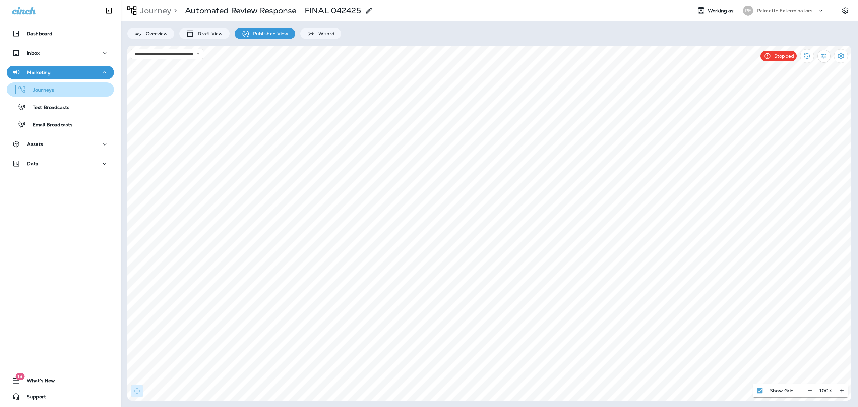
click at [52, 90] on p "Journeys" at bounding box center [40, 90] width 28 height 6
